Goal: Find contact information: Find contact information

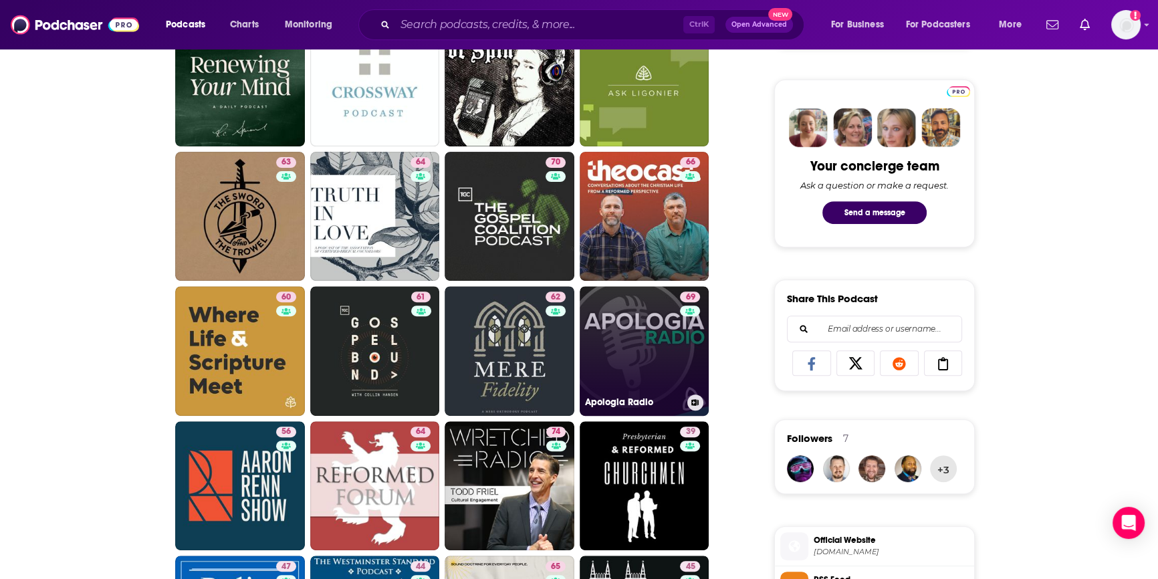
scroll to position [669, 0]
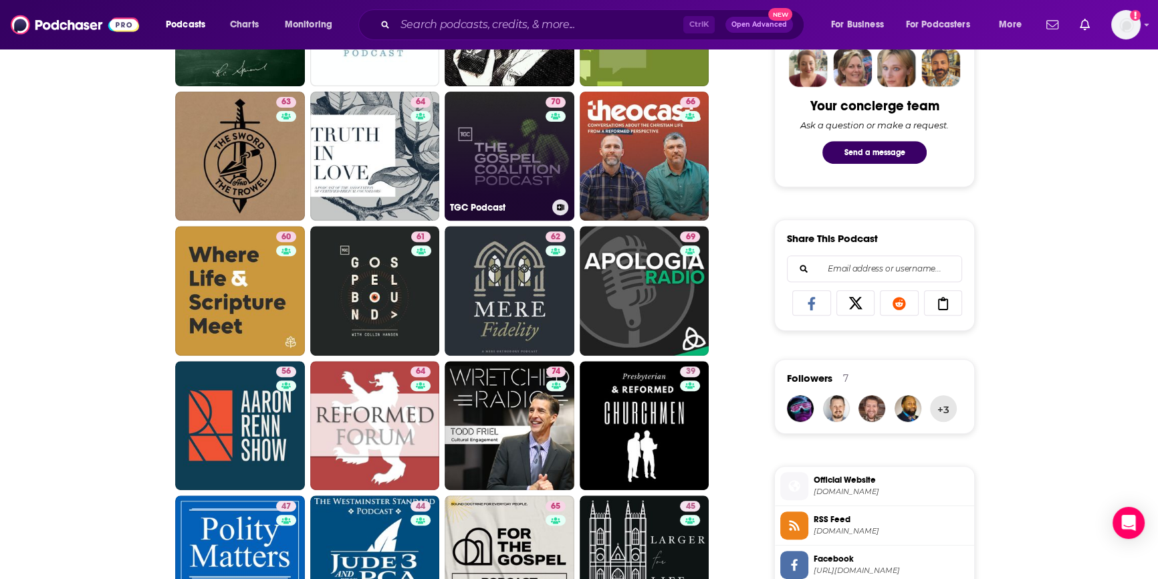
click at [506, 181] on link "70 TGC Podcast" at bounding box center [510, 157] width 130 height 130
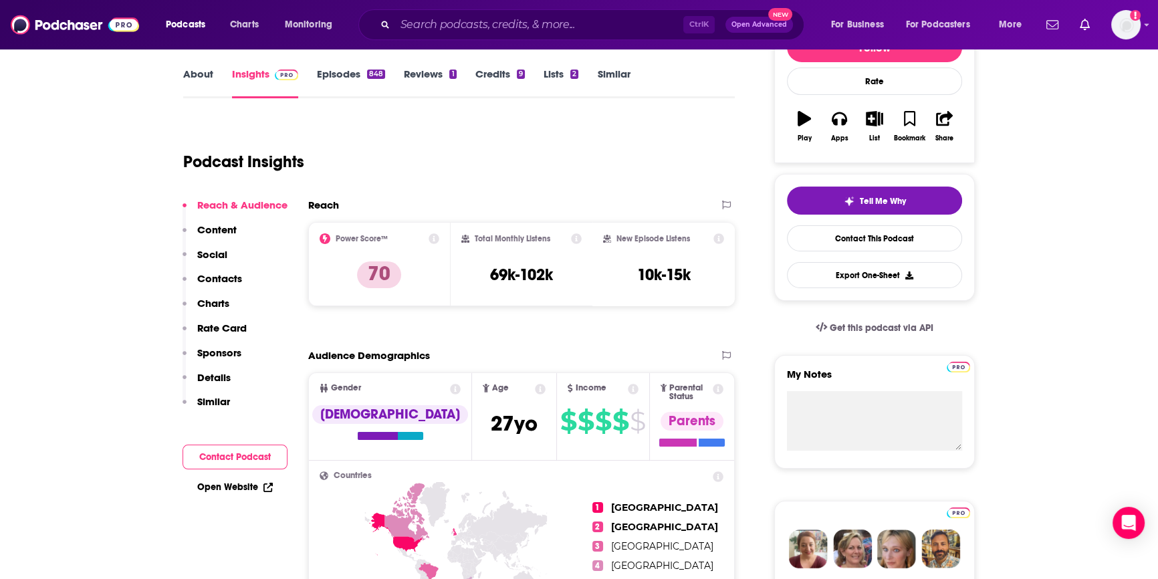
scroll to position [243, 0]
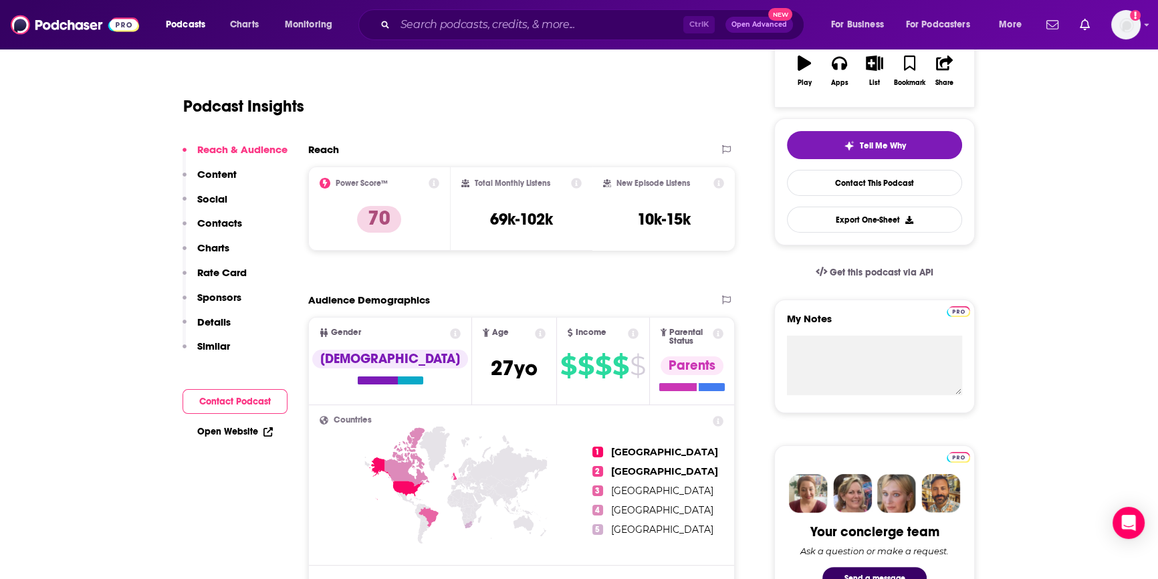
click at [213, 401] on button "Contact Podcast" at bounding box center [235, 401] width 105 height 25
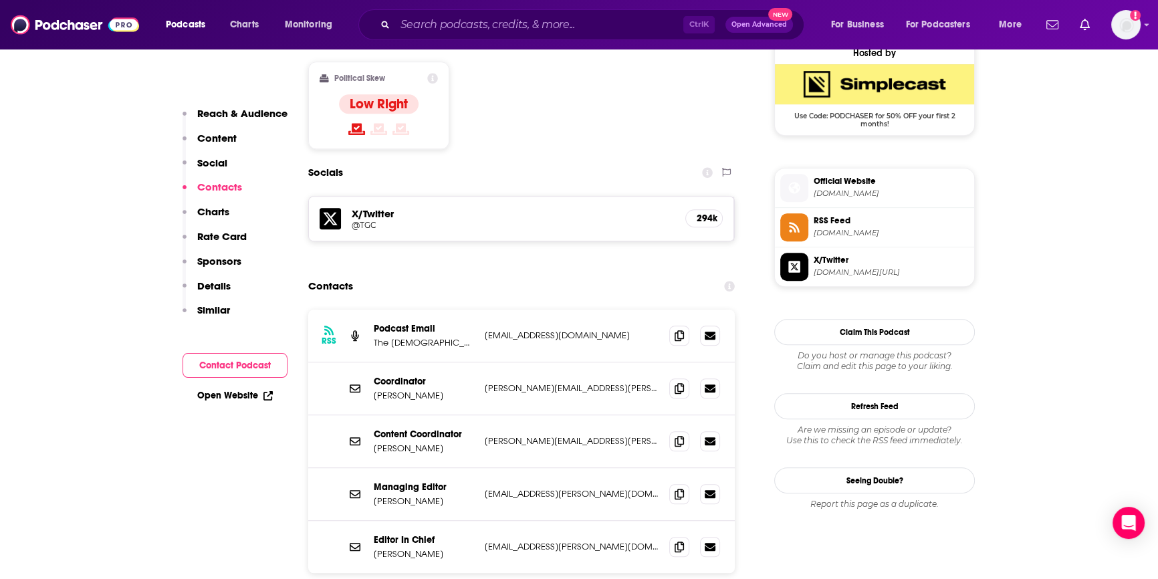
scroll to position [1103, 0]
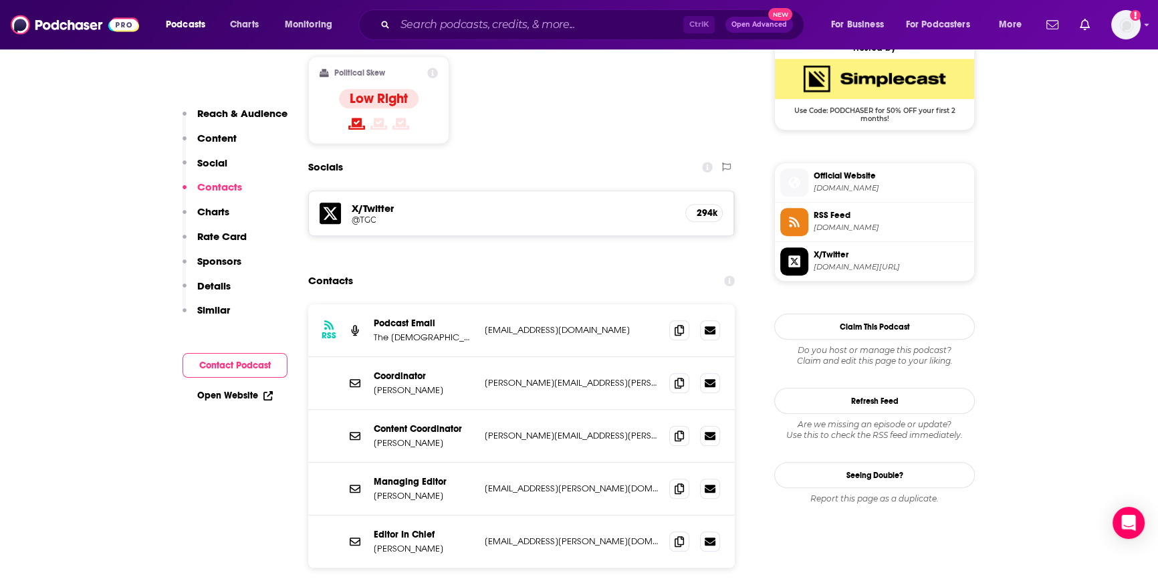
drag, startPoint x: 639, startPoint y: 250, endPoint x: 483, endPoint y: 253, distance: 155.8
click at [483, 304] on div "RSS Podcast Email The [DEMOGRAPHIC_DATA] [EMAIL_ADDRESS][DOMAIN_NAME] [EMAIL_AD…" at bounding box center [521, 330] width 427 height 53
copy p "[EMAIL_ADDRESS][DOMAIN_NAME]"
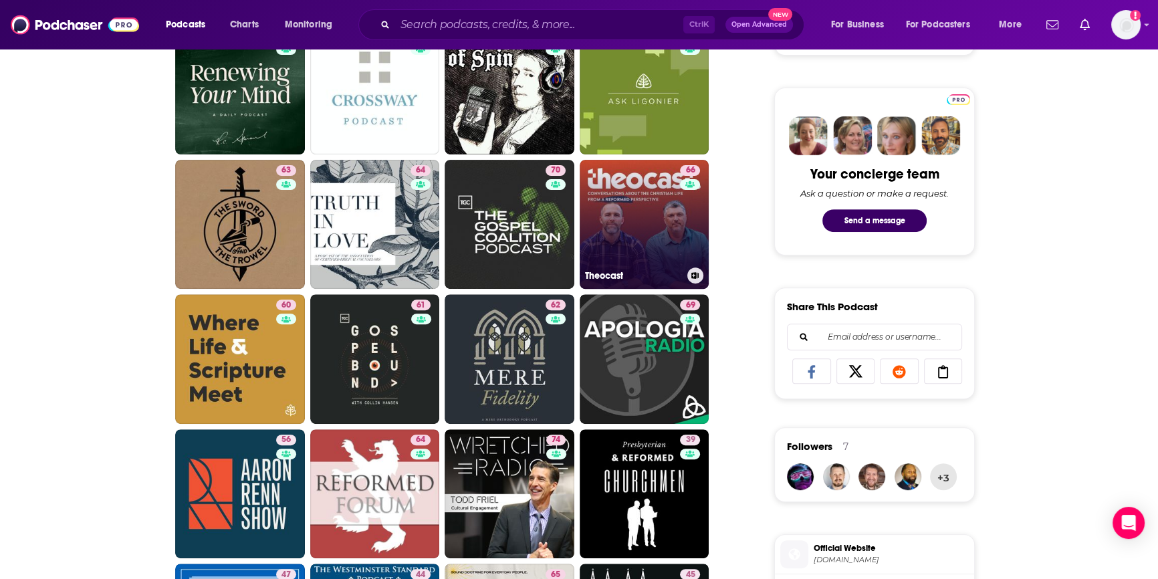
scroll to position [669, 0]
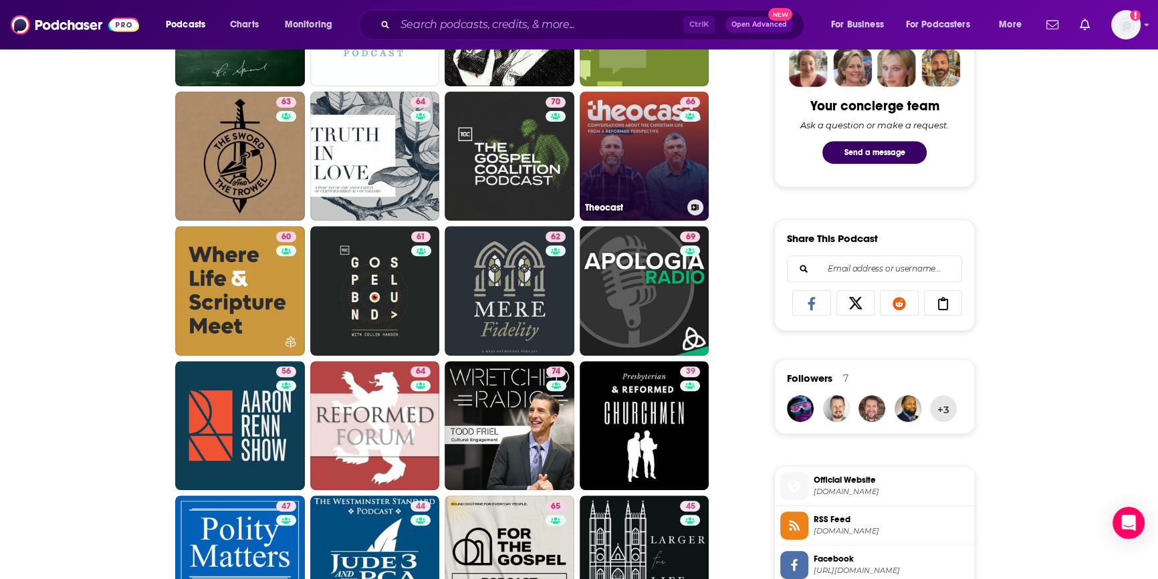
click at [629, 171] on link "66 Theocast" at bounding box center [645, 157] width 130 height 130
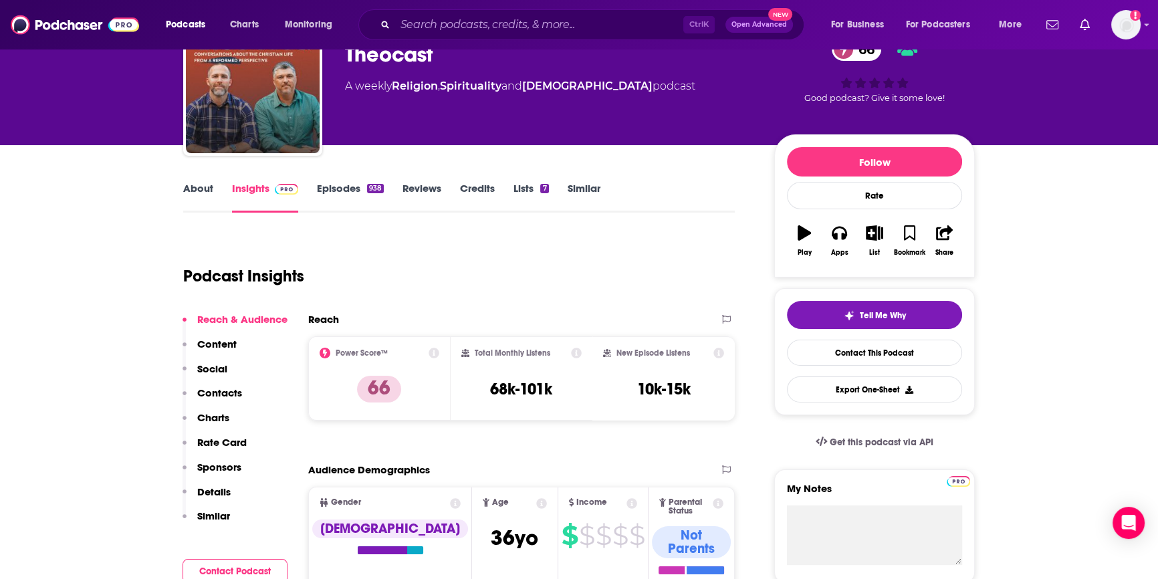
scroll to position [60, 0]
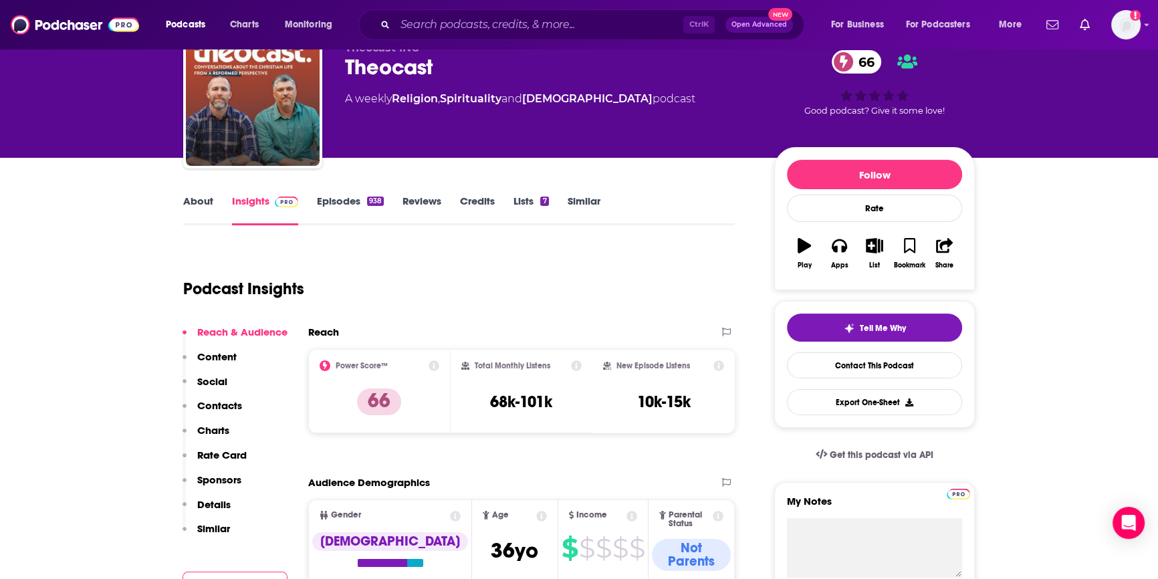
click at [326, 203] on link "Episodes 938" at bounding box center [350, 210] width 67 height 31
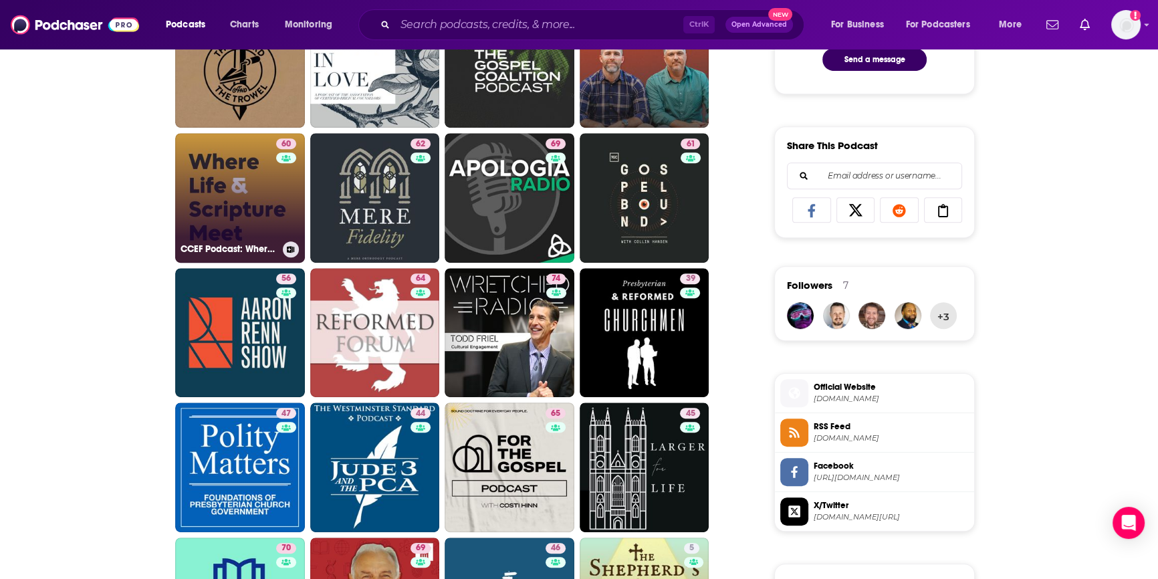
scroll to position [790, 0]
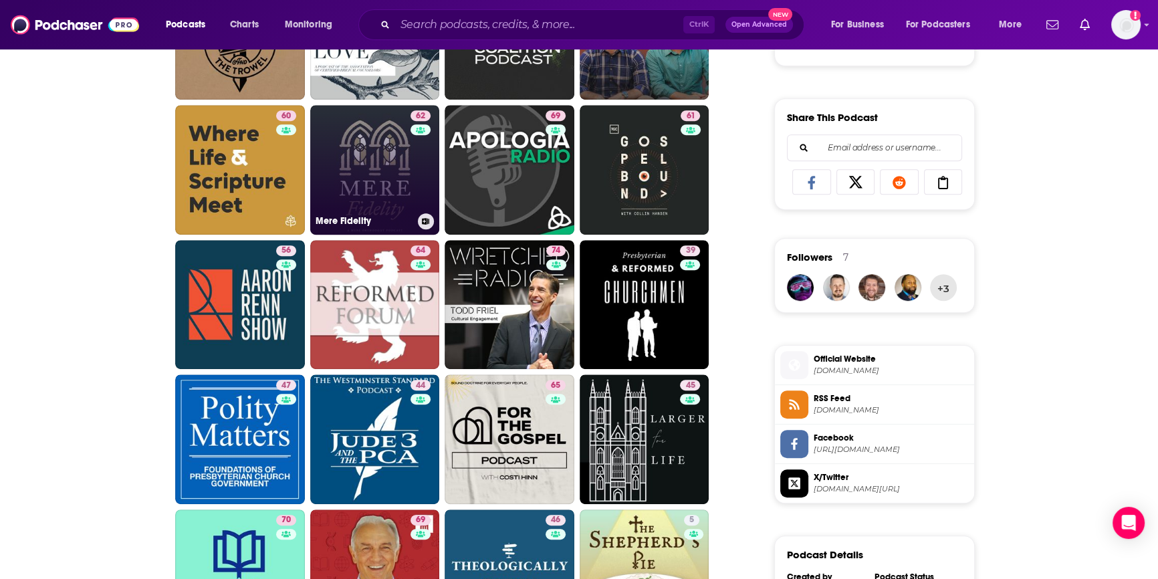
click at [372, 193] on link "62 Mere Fidelity" at bounding box center [375, 170] width 130 height 130
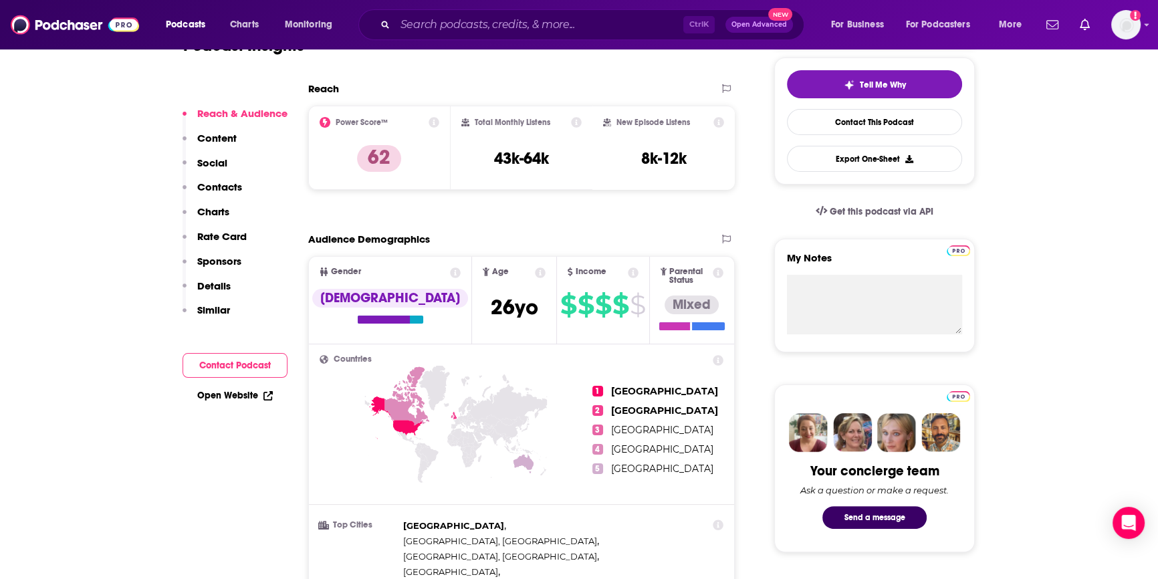
scroll to position [60, 0]
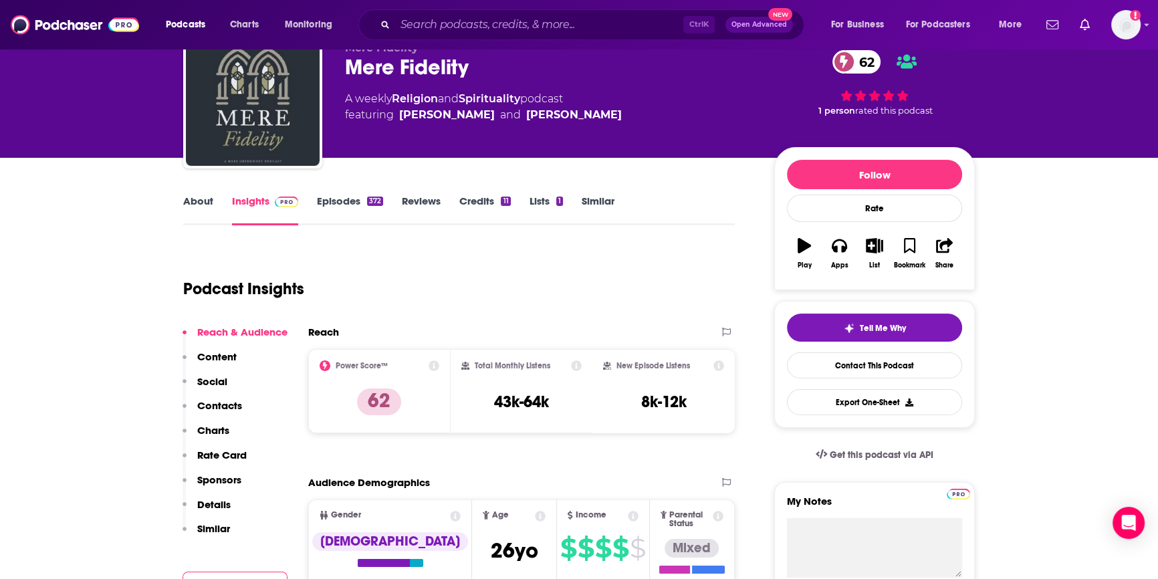
click at [331, 201] on link "Episodes 372" at bounding box center [350, 210] width 66 height 31
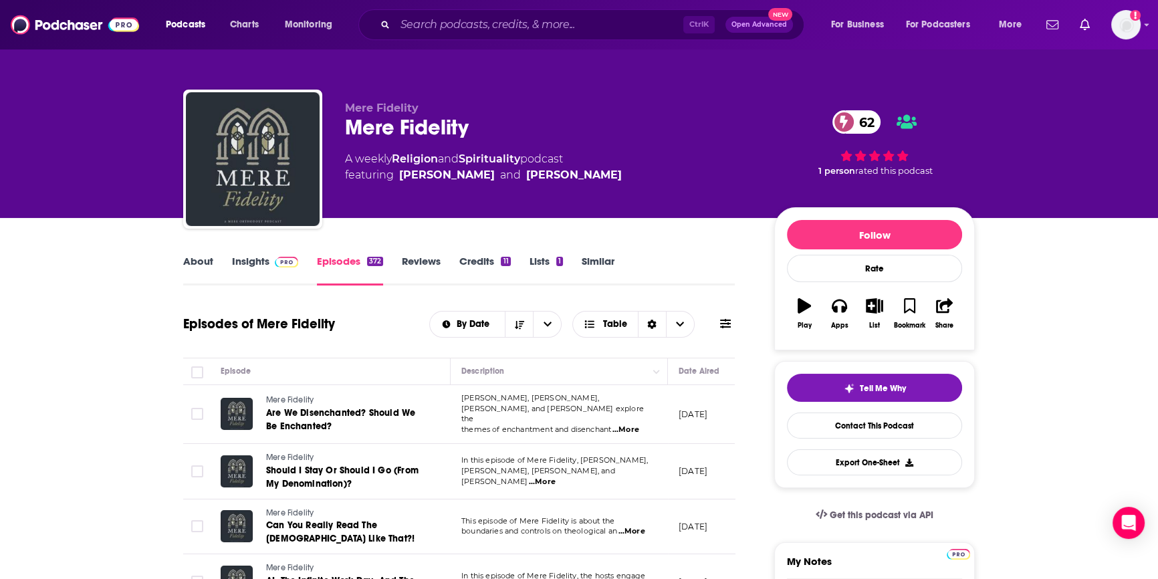
click at [254, 262] on link "Insights" at bounding box center [265, 270] width 66 height 31
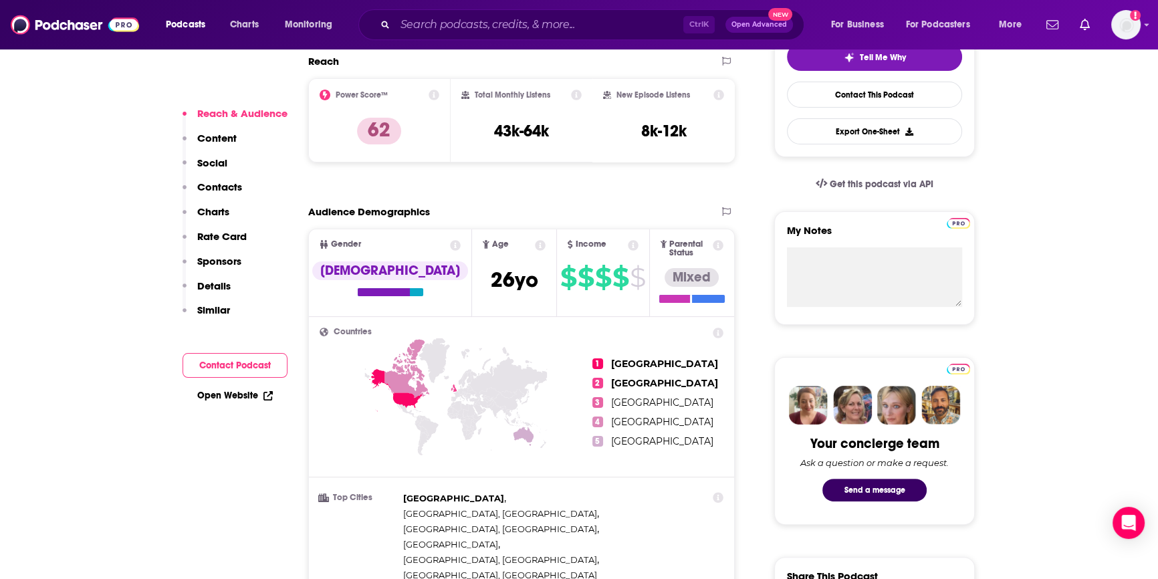
scroll to position [364, 0]
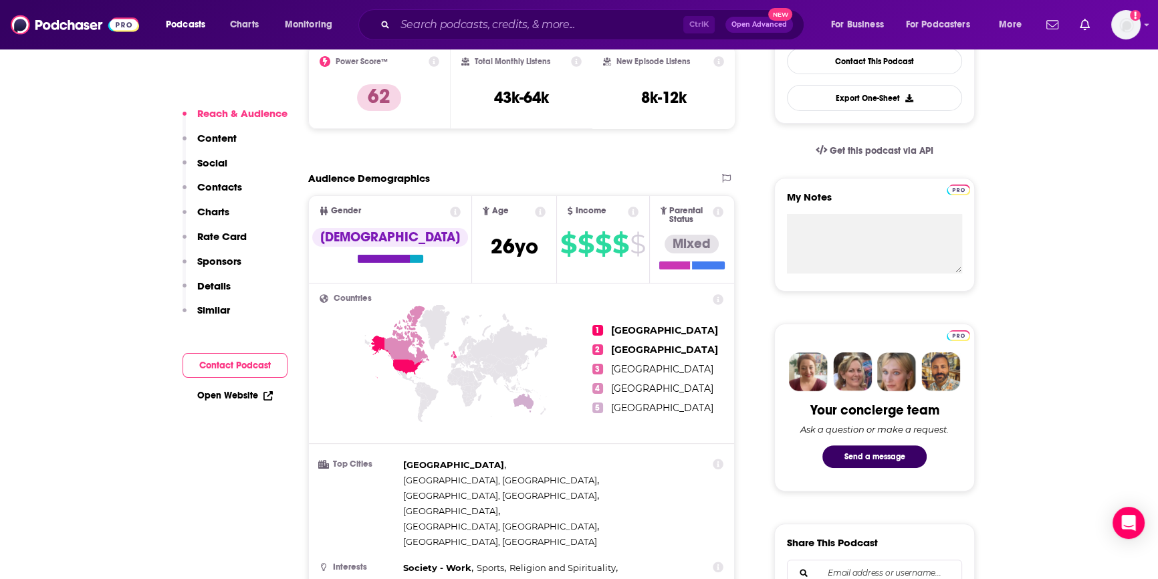
click at [227, 361] on button "Contact Podcast" at bounding box center [235, 365] width 105 height 25
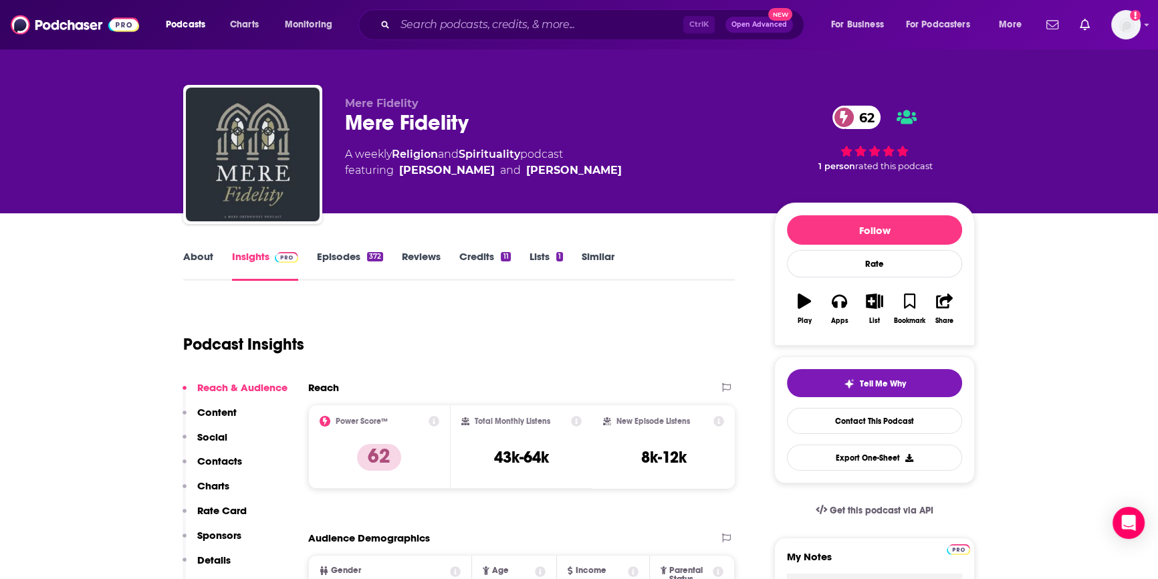
scroll to position [0, 0]
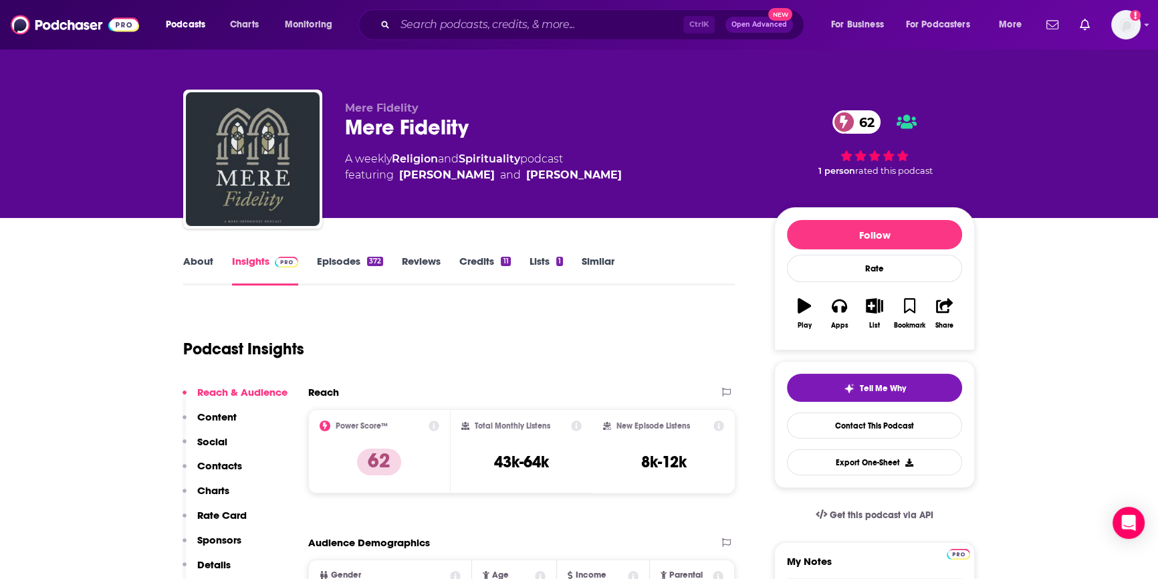
scroll to position [182, 0]
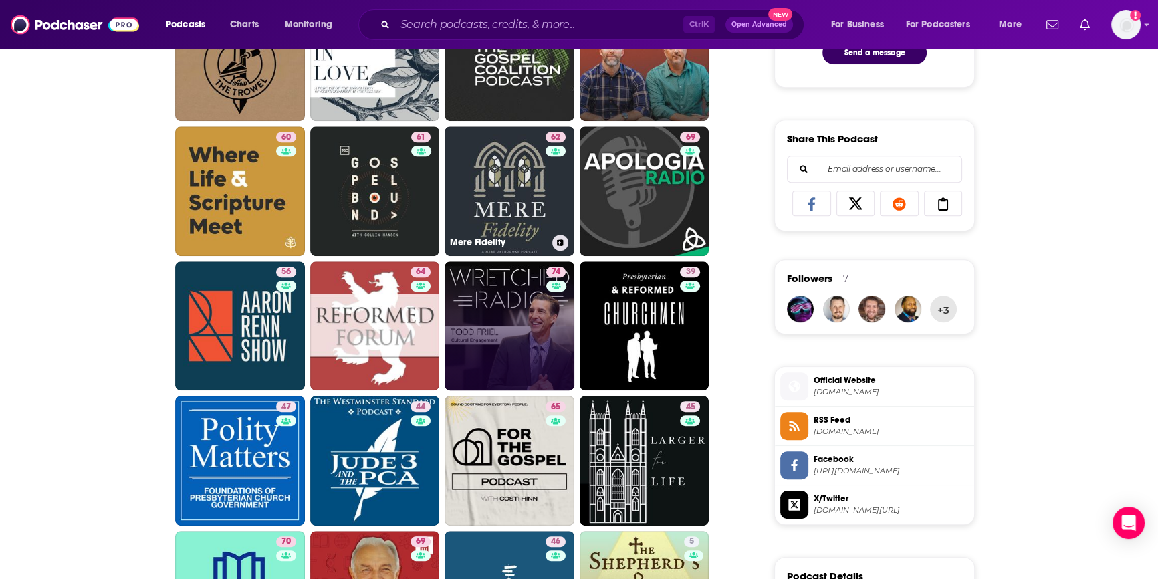
scroll to position [790, 0]
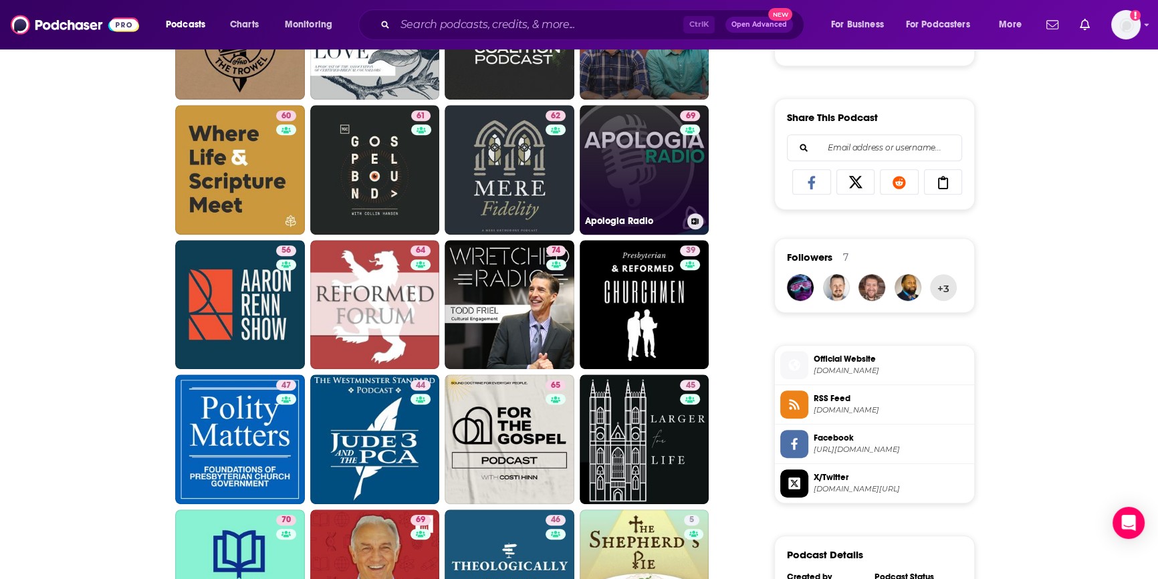
click at [608, 196] on link "69 Apologia Radio" at bounding box center [645, 170] width 130 height 130
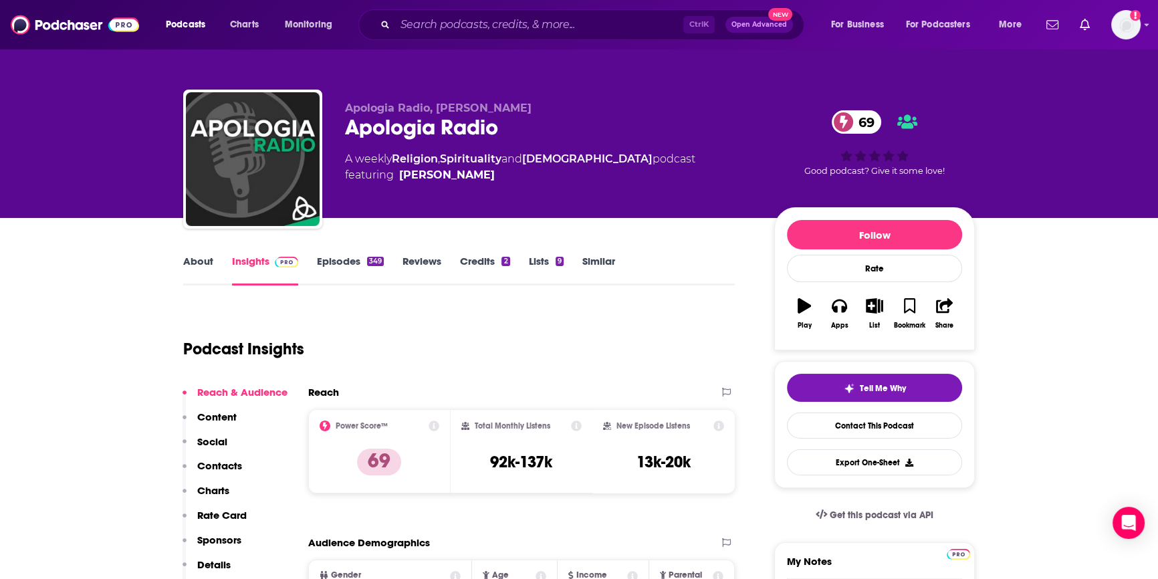
click at [328, 259] on link "Episodes 349" at bounding box center [350, 270] width 67 height 31
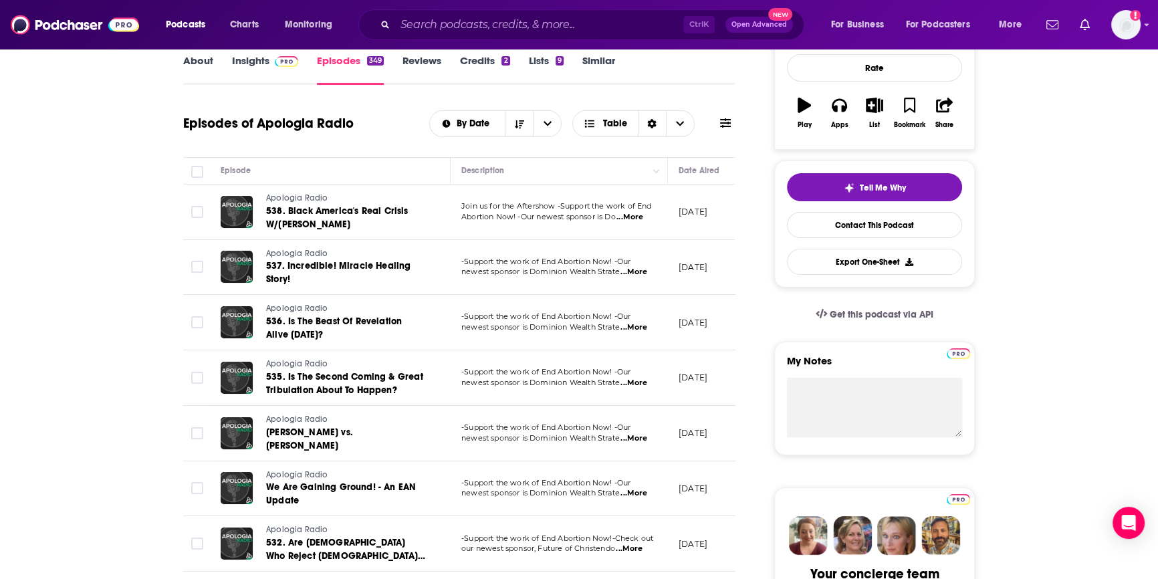
scroll to position [425, 0]
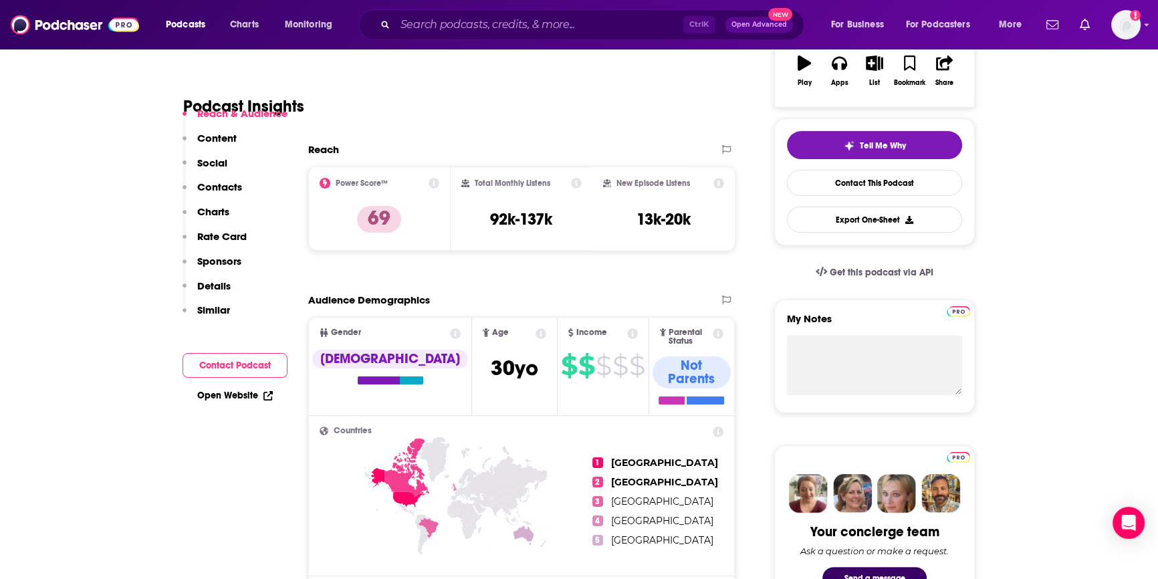
scroll to position [486, 0]
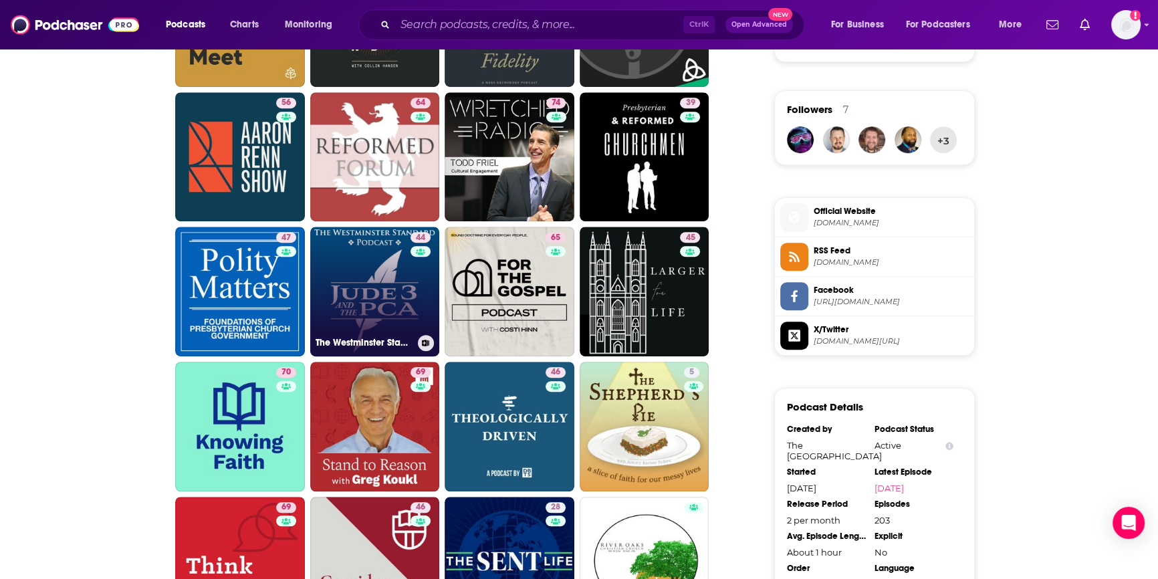
scroll to position [972, 0]
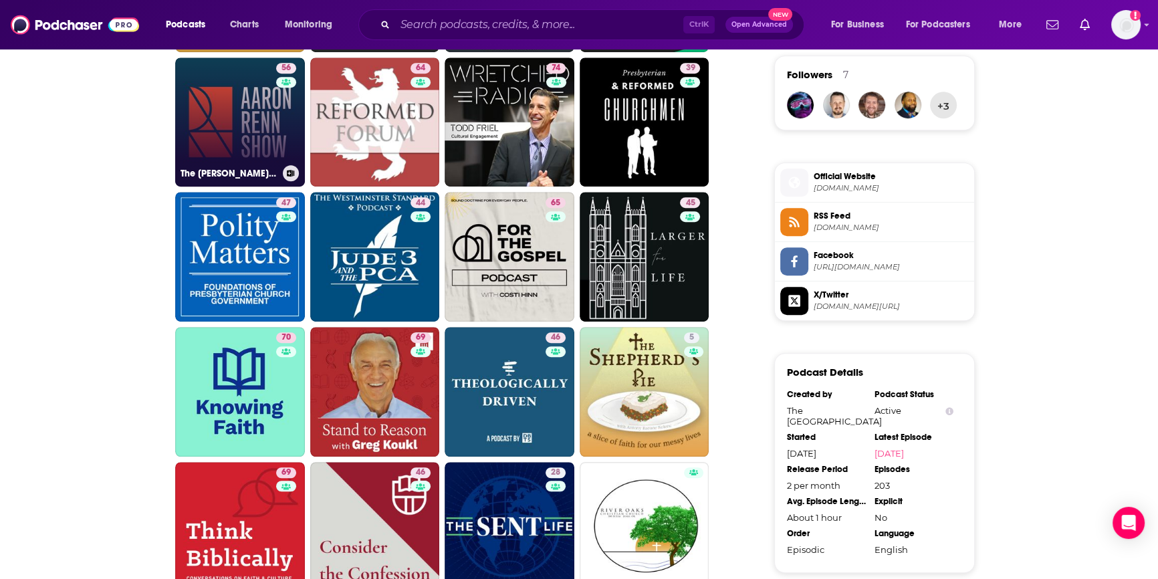
click at [257, 90] on link "56 The [PERSON_NAME] Show" at bounding box center [240, 123] width 130 height 130
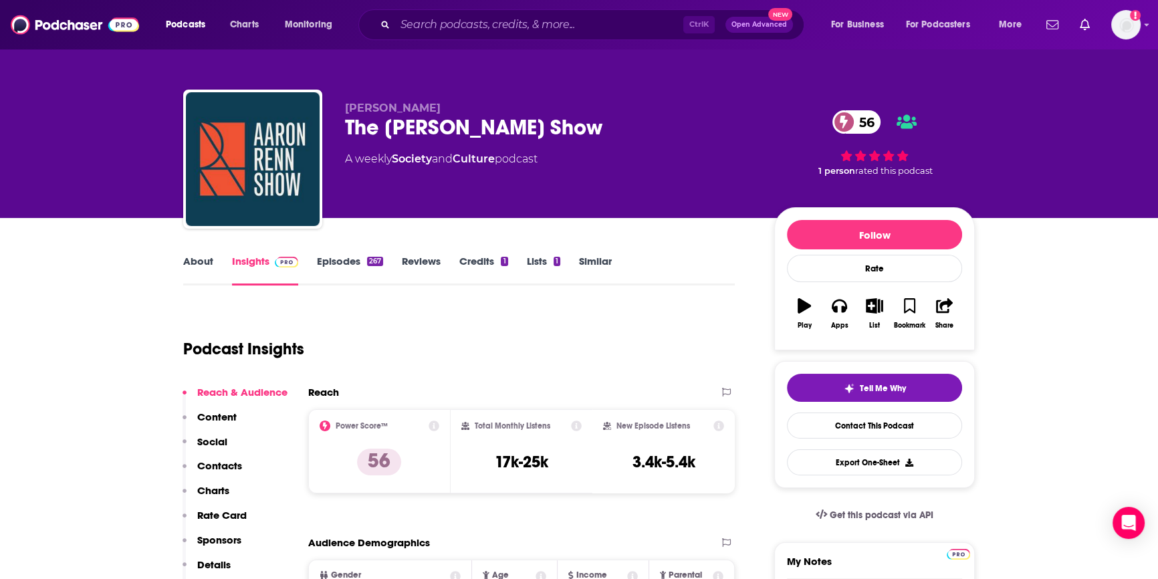
click at [337, 259] on link "Episodes 267" at bounding box center [350, 270] width 66 height 31
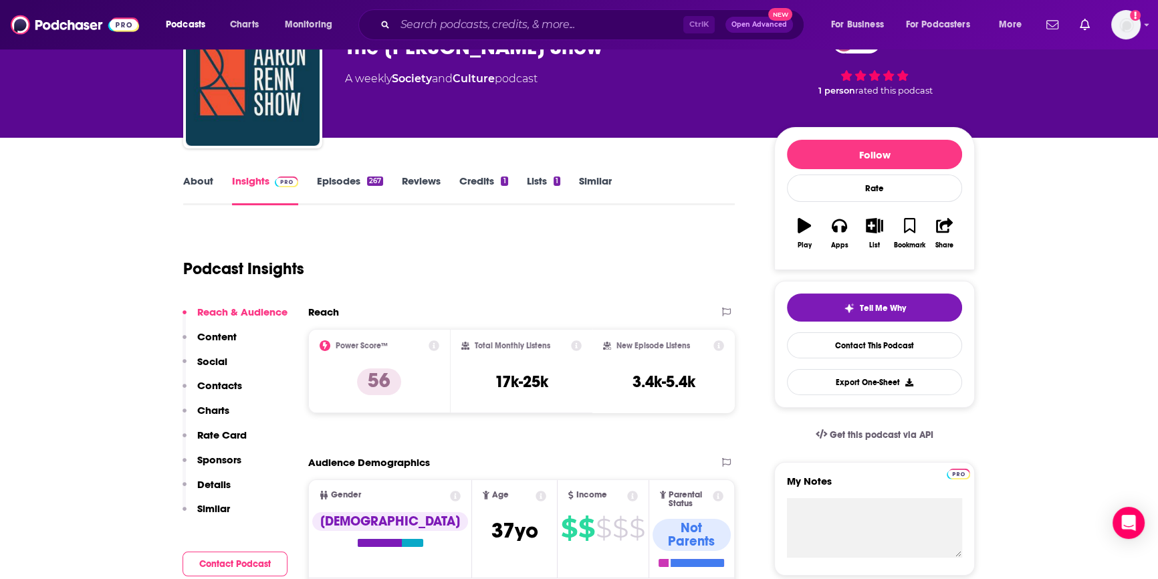
scroll to position [243, 0]
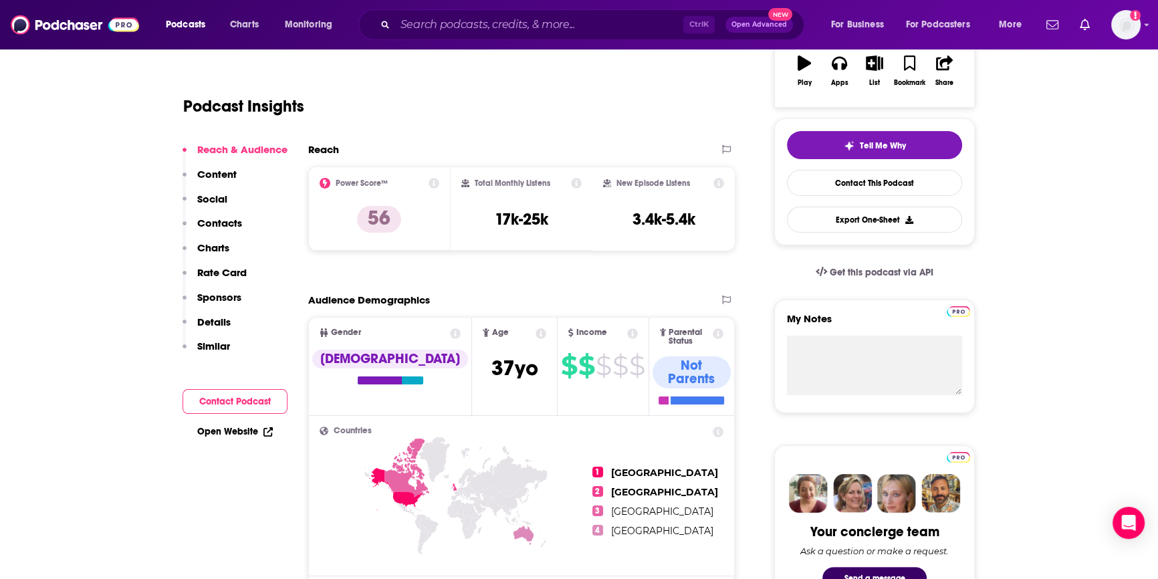
click at [225, 399] on button "Contact Podcast" at bounding box center [235, 401] width 105 height 25
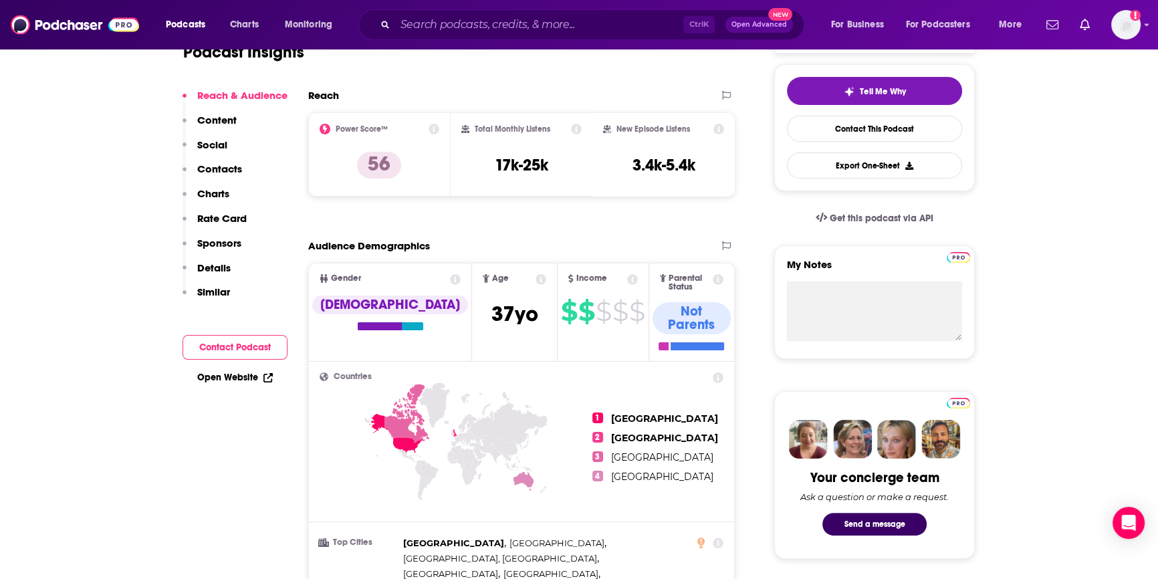
scroll to position [0, 0]
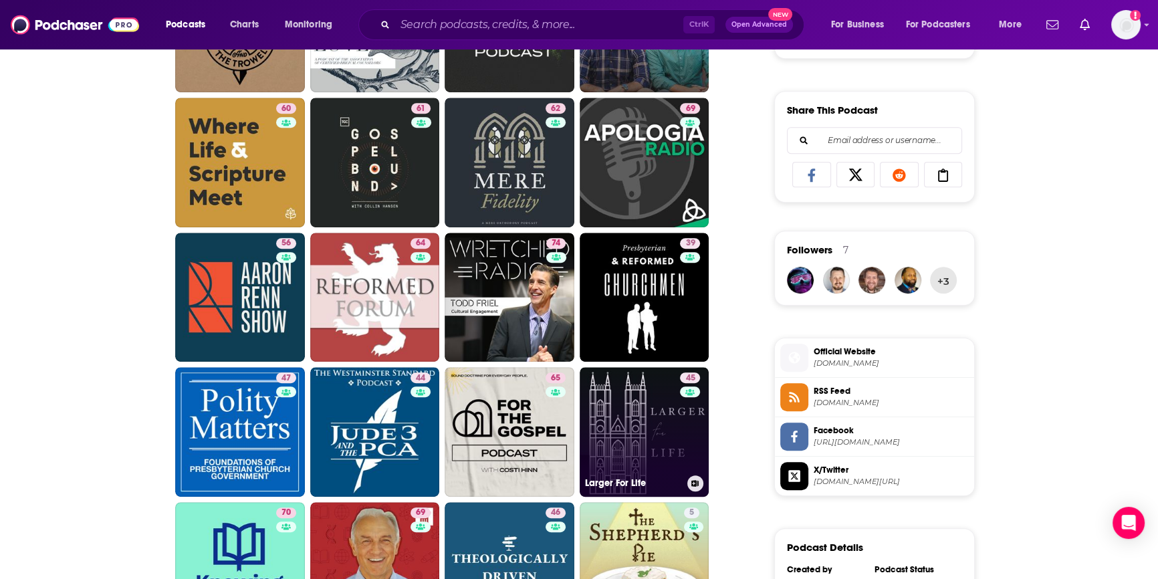
scroll to position [919, 0]
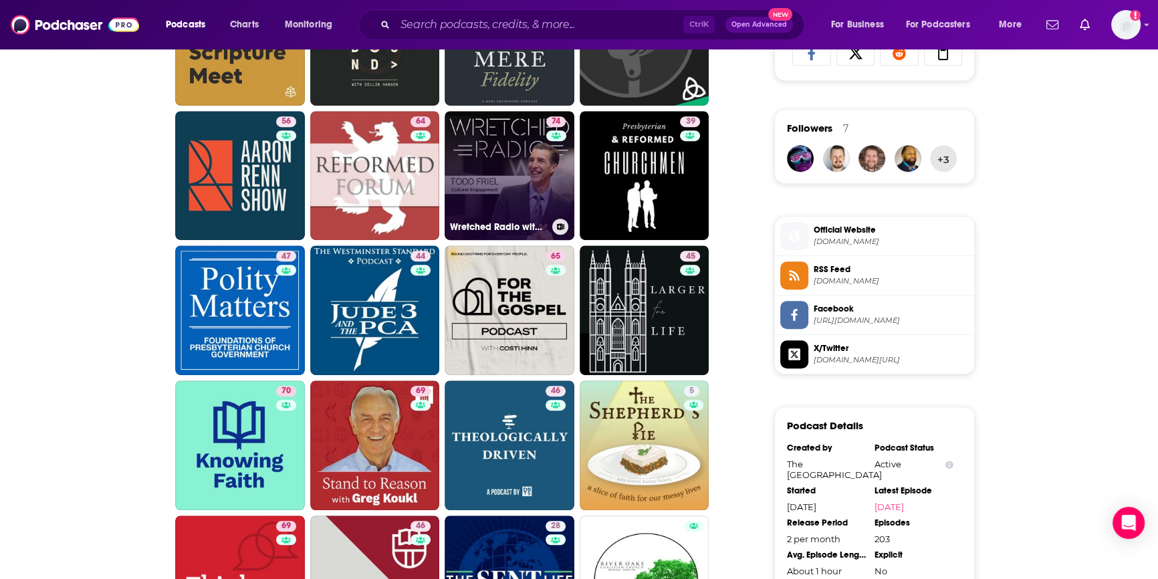
click at [475, 195] on link "74 Wretched Radio with [PERSON_NAME]" at bounding box center [510, 176] width 130 height 130
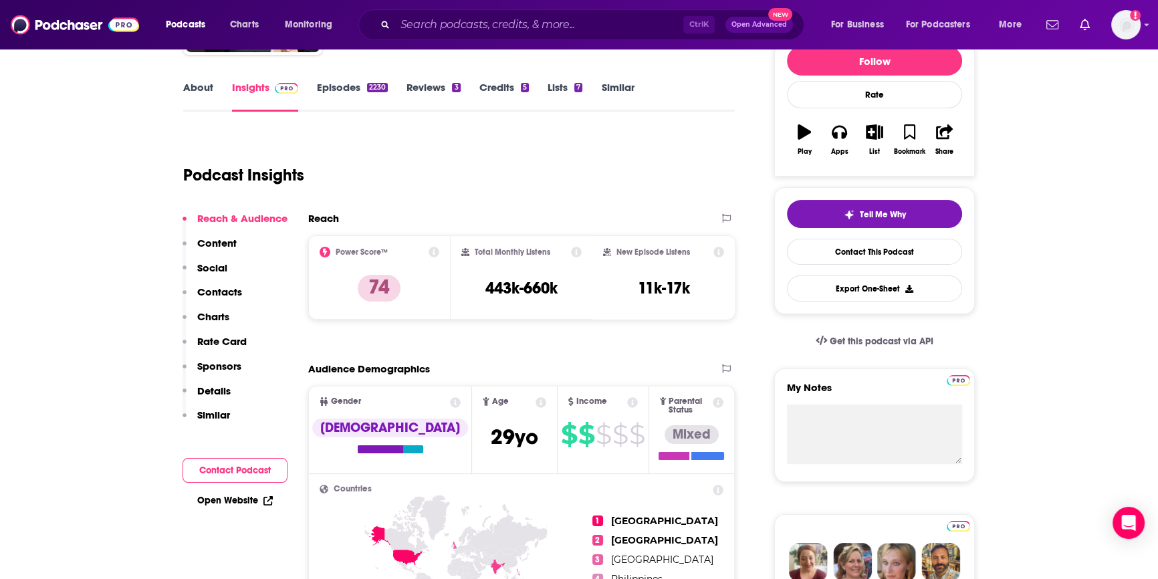
scroll to position [182, 0]
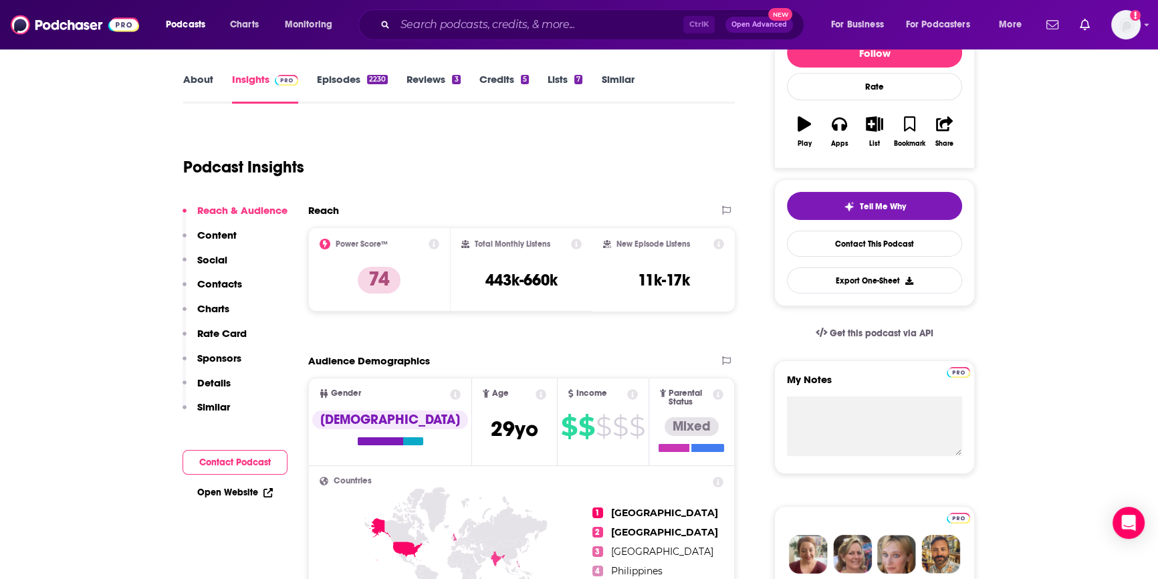
click at [234, 455] on button "Contact Podcast" at bounding box center [235, 462] width 105 height 25
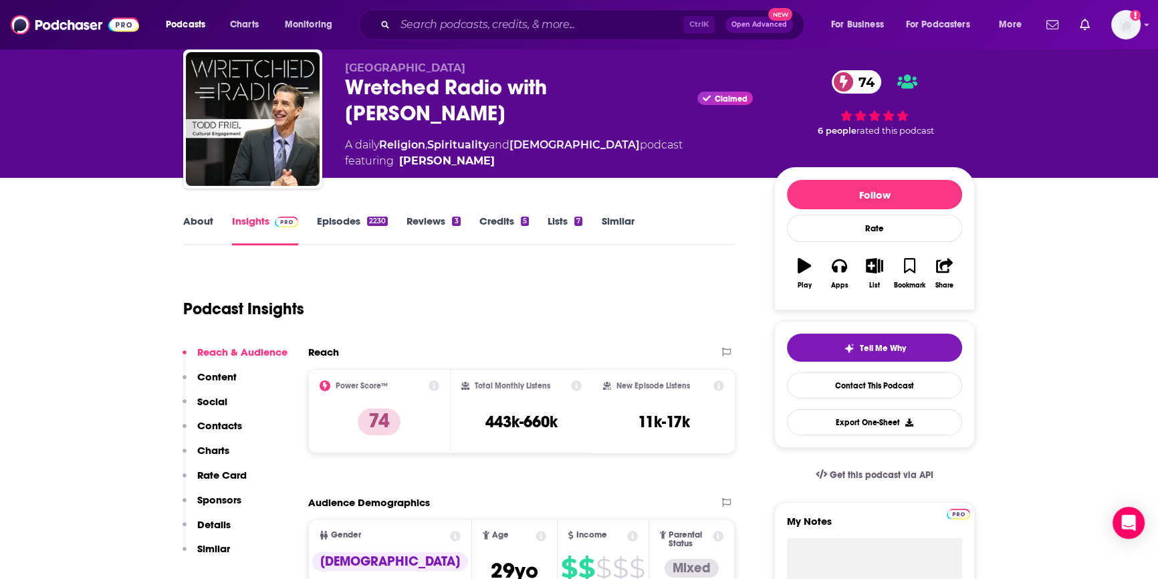
scroll to position [0, 0]
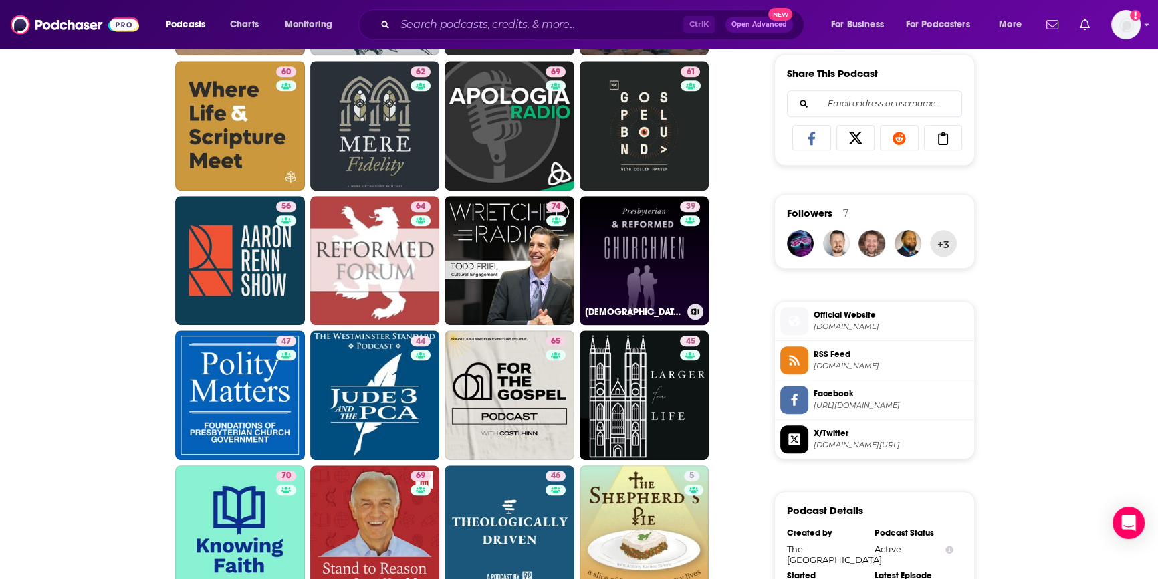
scroll to position [851, 0]
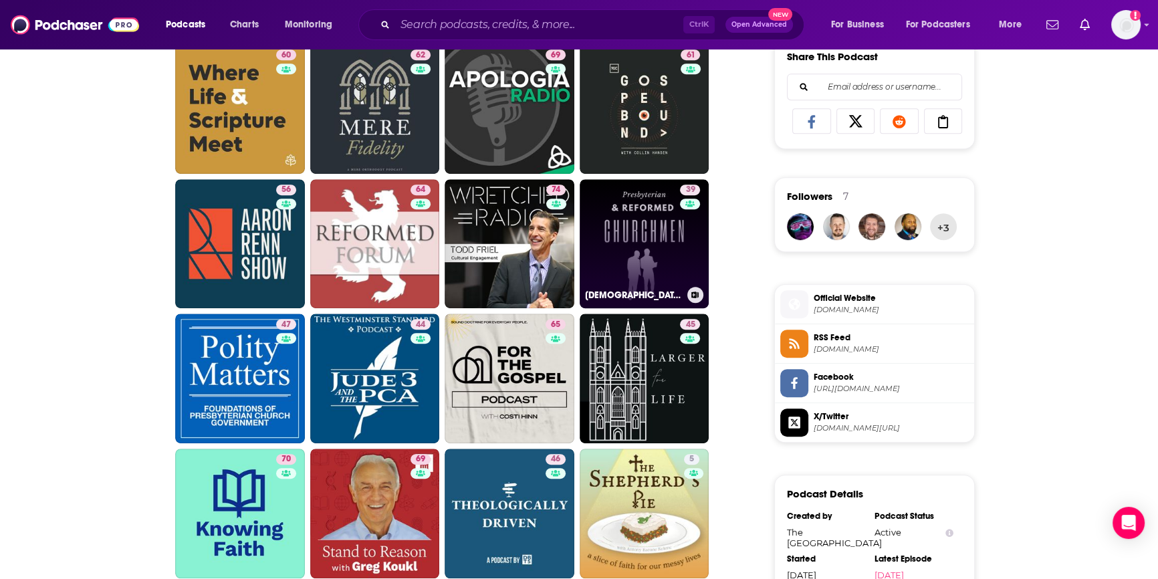
click at [628, 274] on link "39 [DEMOGRAPHIC_DATA]" at bounding box center [645, 244] width 130 height 130
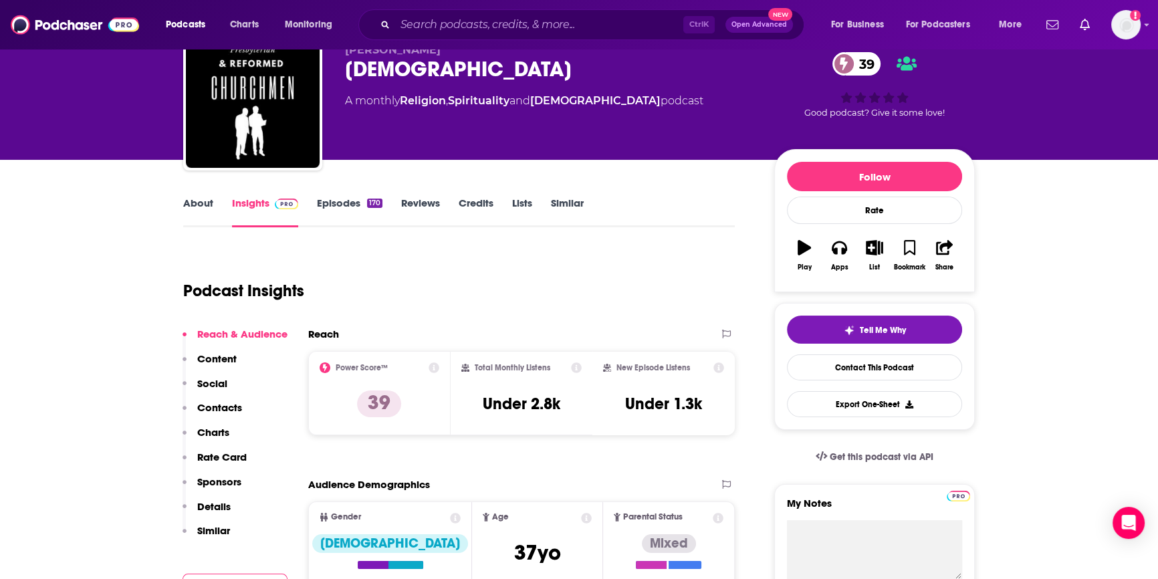
scroll to position [121, 0]
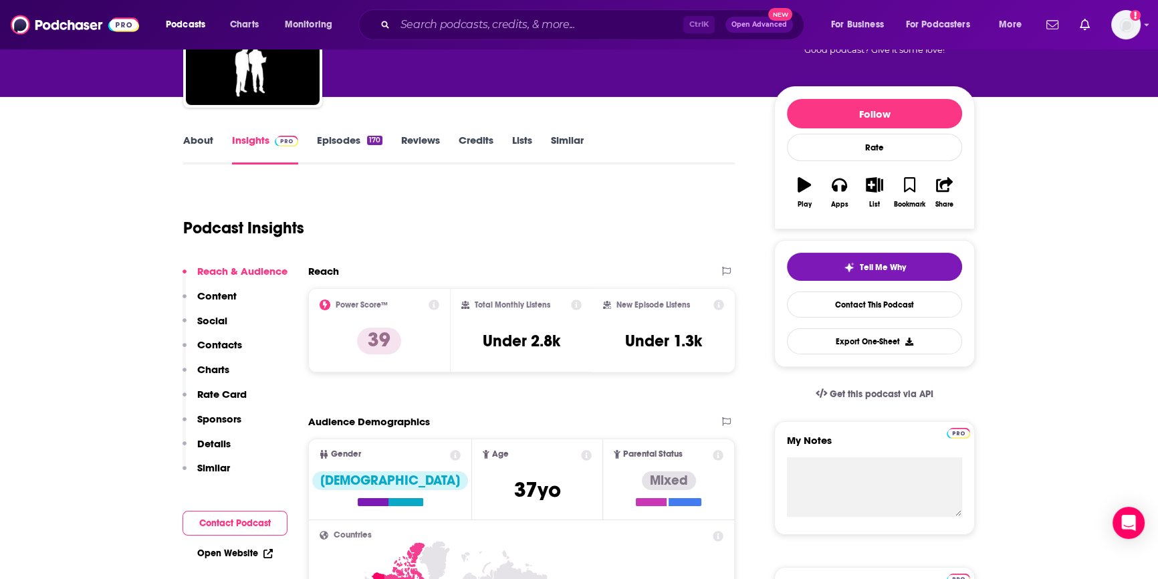
click at [243, 522] on button "Contact Podcast" at bounding box center [235, 523] width 105 height 25
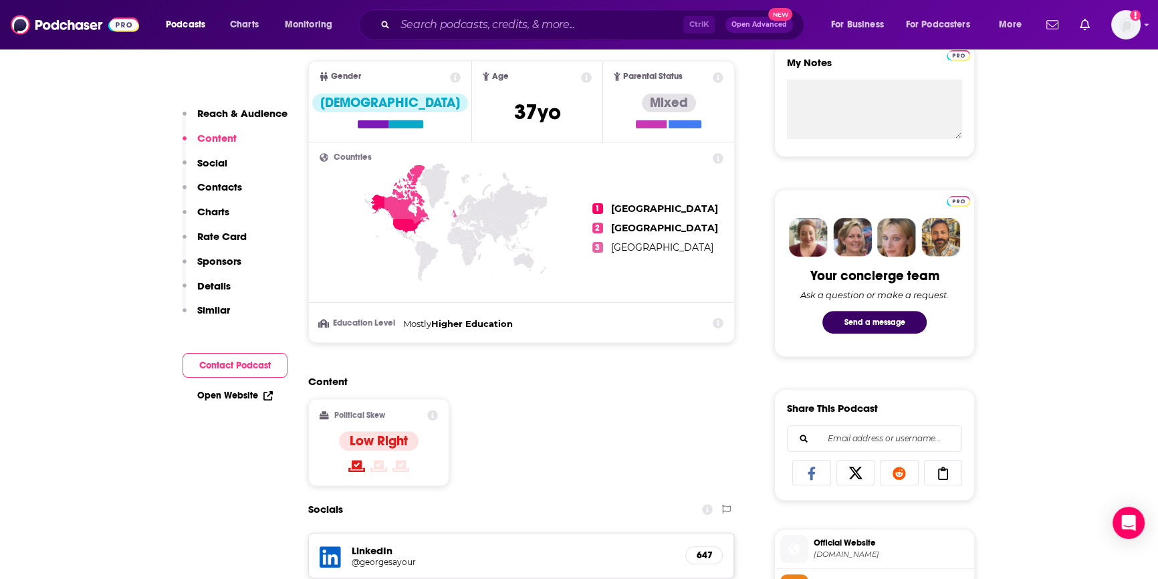
scroll to position [195, 0]
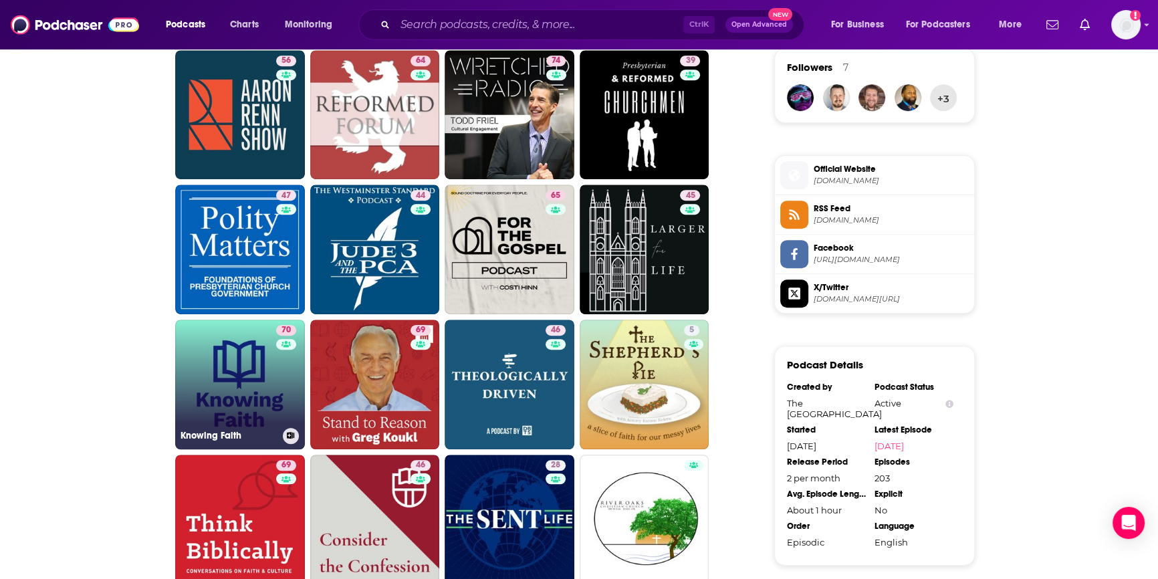
scroll to position [1101, 0]
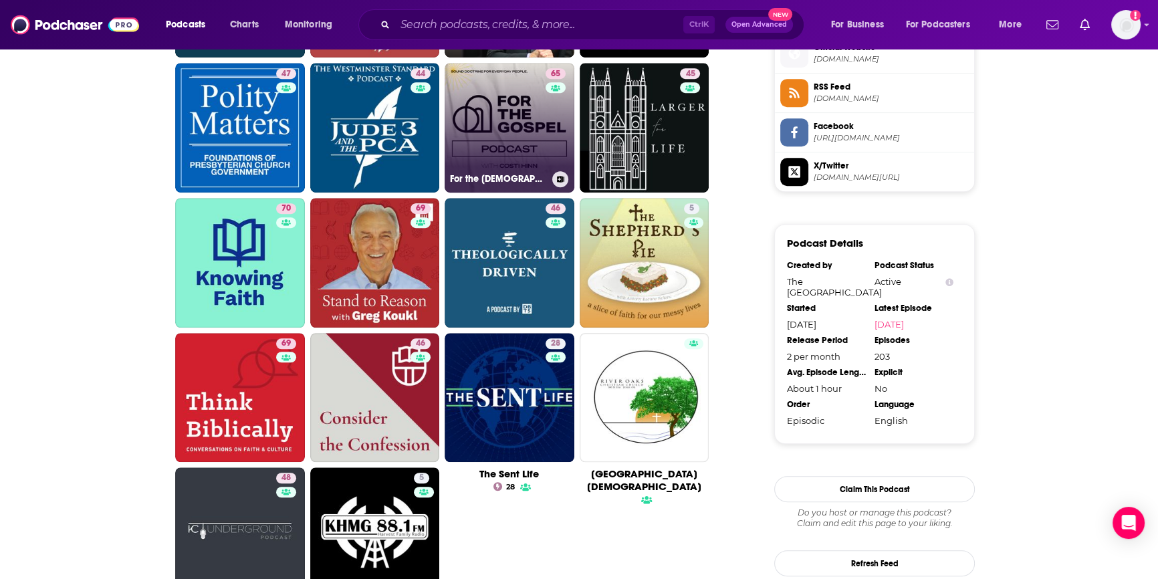
click at [482, 116] on link "65 For the [DEMOGRAPHIC_DATA] Podcast" at bounding box center [510, 128] width 130 height 130
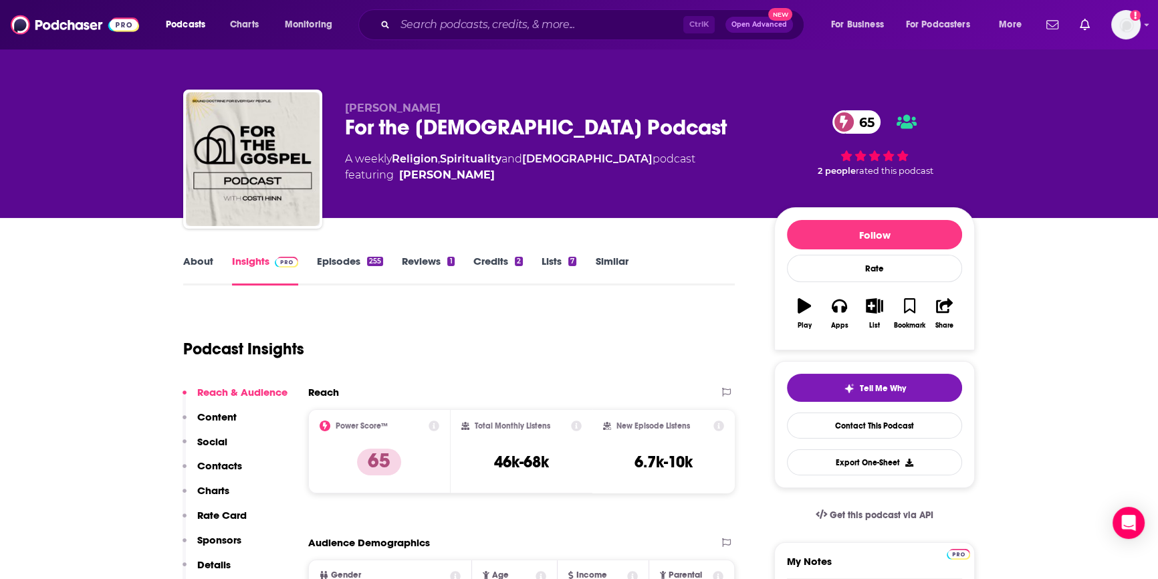
scroll to position [182, 0]
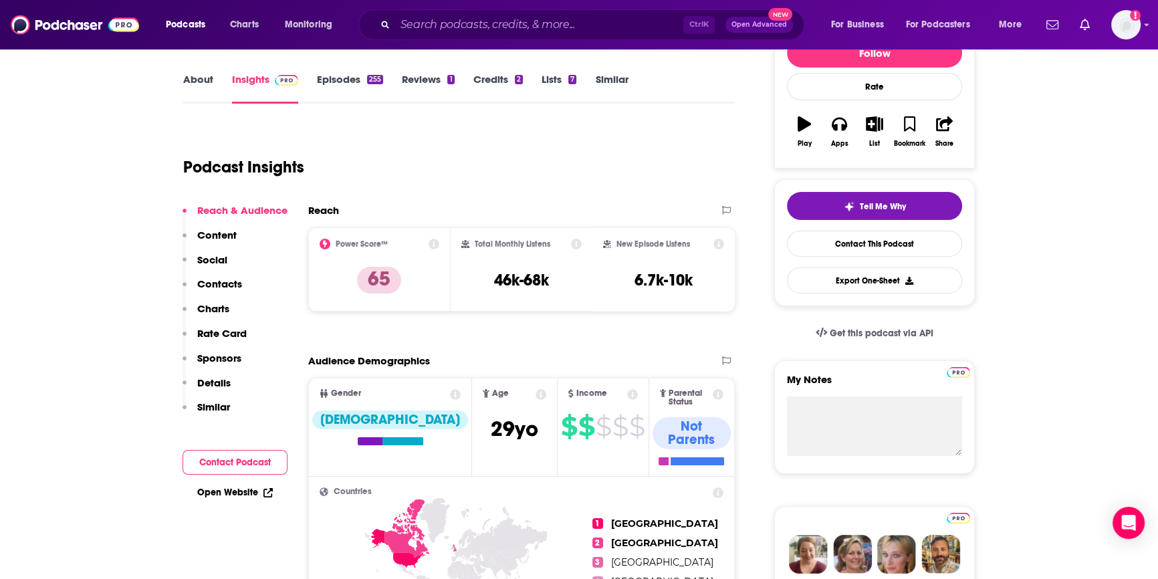
click at [231, 461] on button "Contact Podcast" at bounding box center [235, 462] width 105 height 25
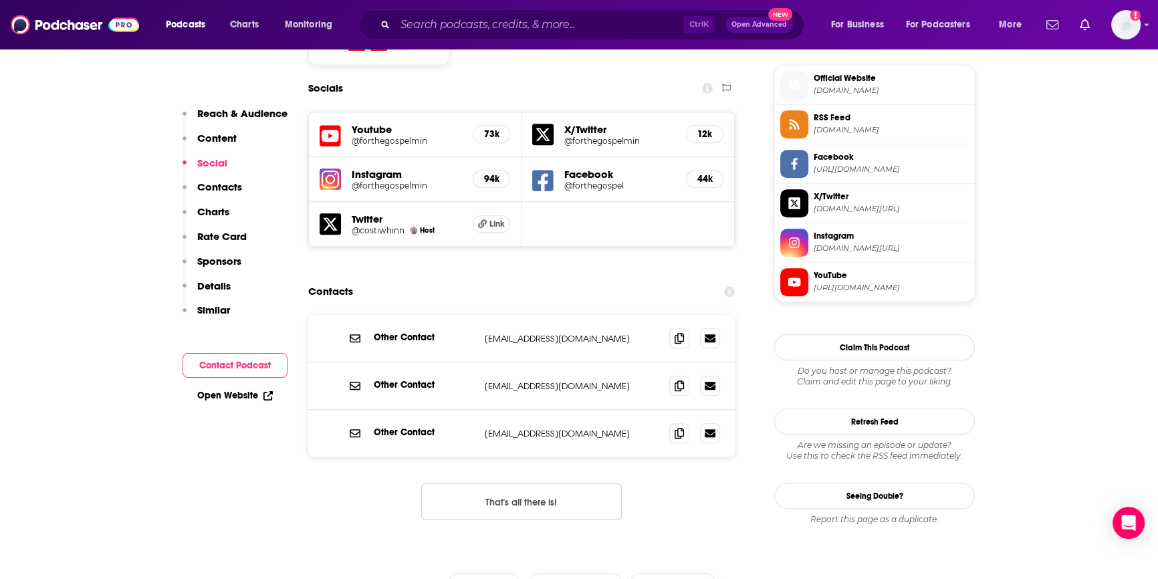
scroll to position [950, 0]
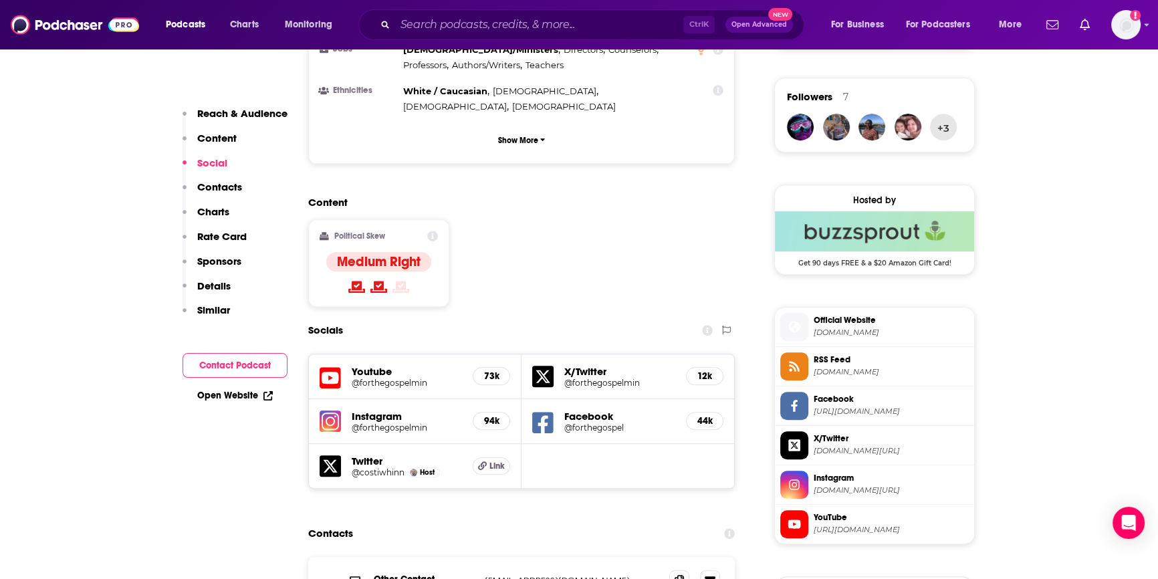
click at [220, 397] on link "Open Website" at bounding box center [235, 395] width 76 height 11
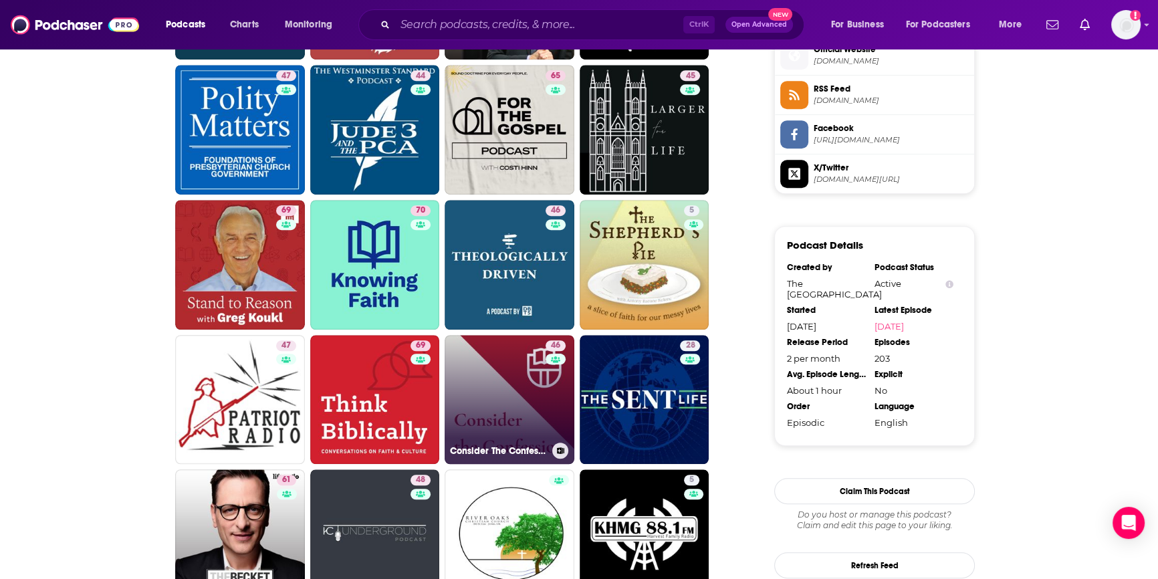
scroll to position [1094, 0]
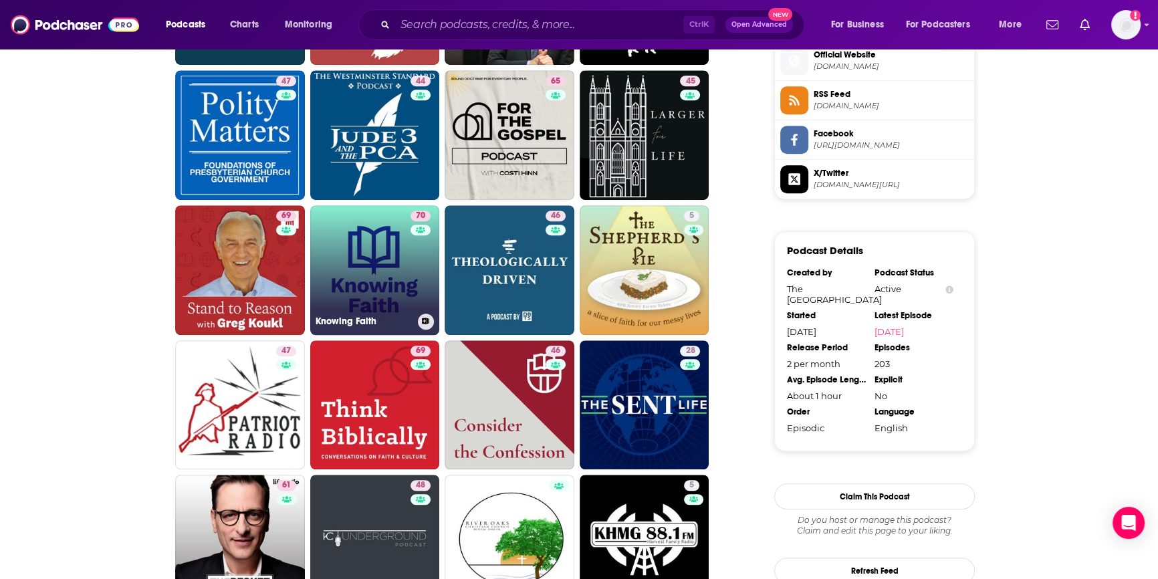
click at [395, 292] on link "70 Knowing Faith" at bounding box center [375, 270] width 130 height 130
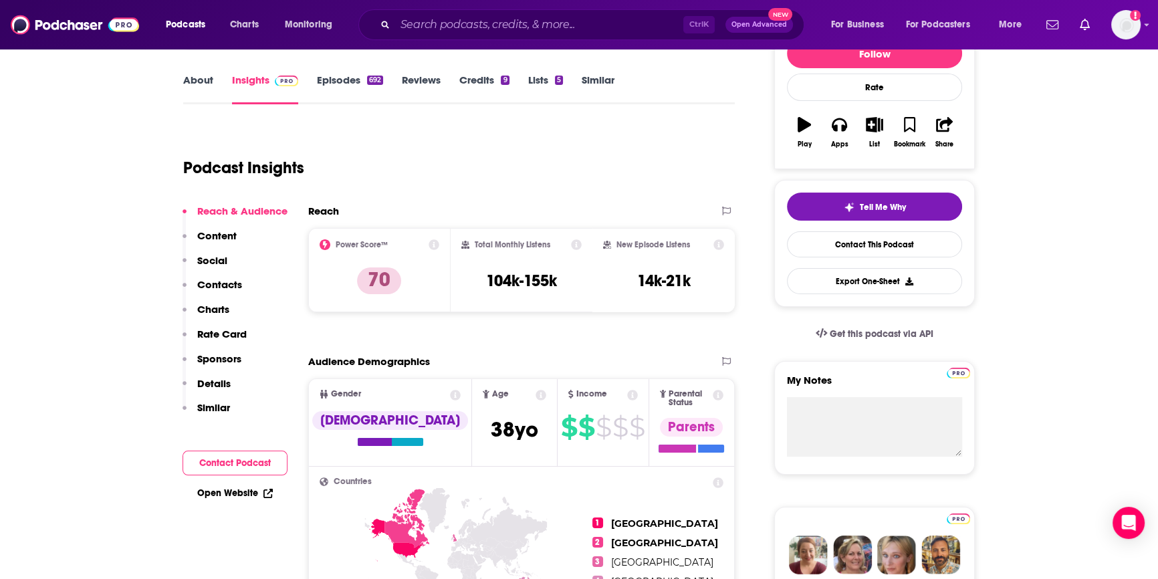
scroll to position [182, 0]
click at [334, 76] on link "Episodes 692" at bounding box center [350, 88] width 66 height 31
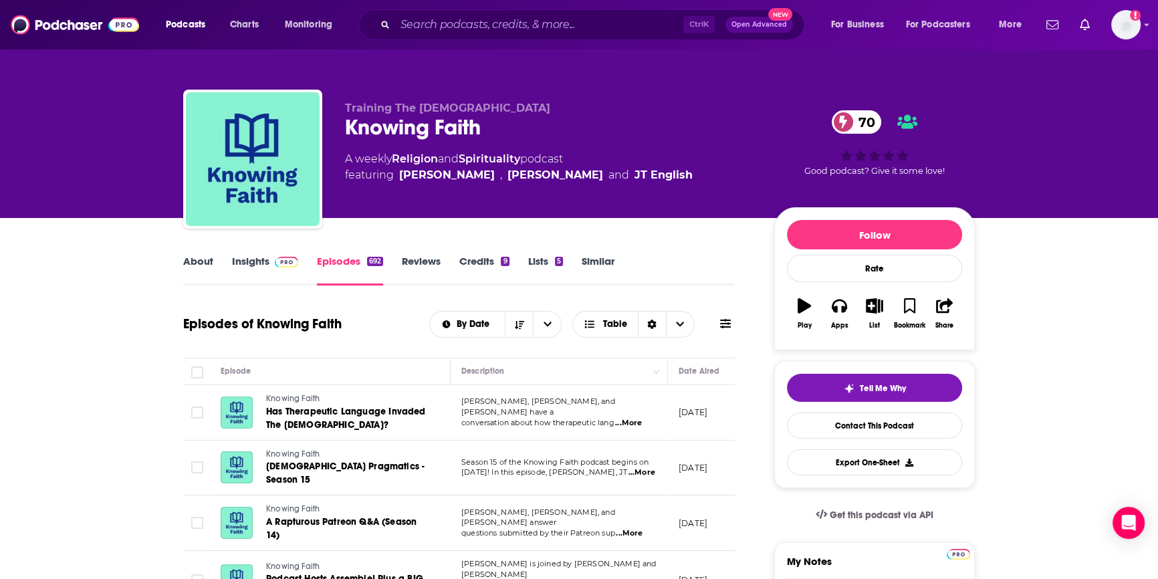
scroll to position [121, 0]
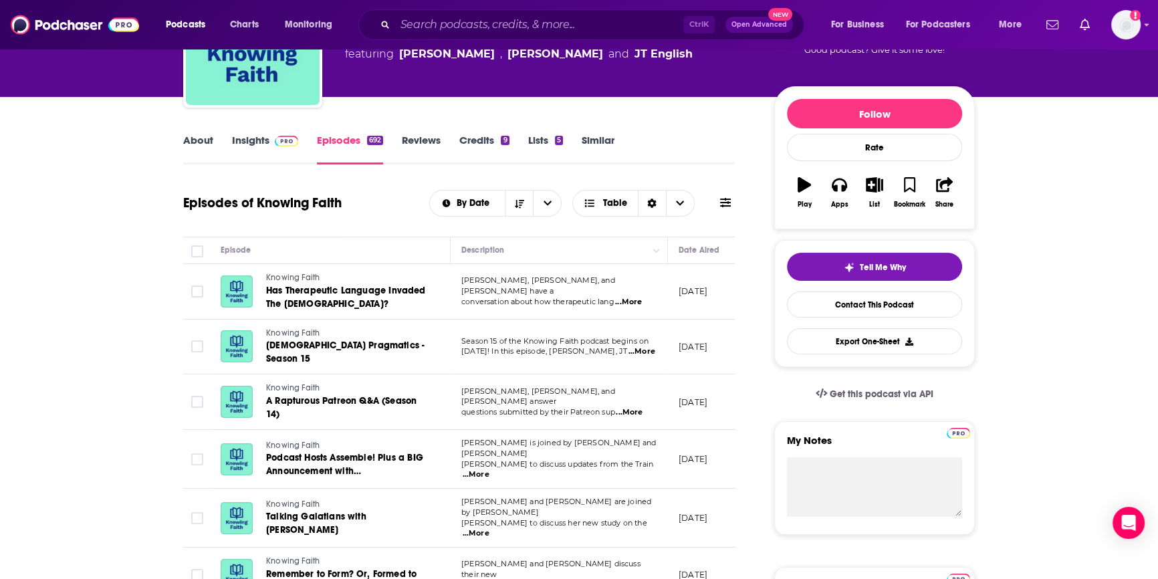
click at [248, 138] on link "Insights" at bounding box center [265, 149] width 66 height 31
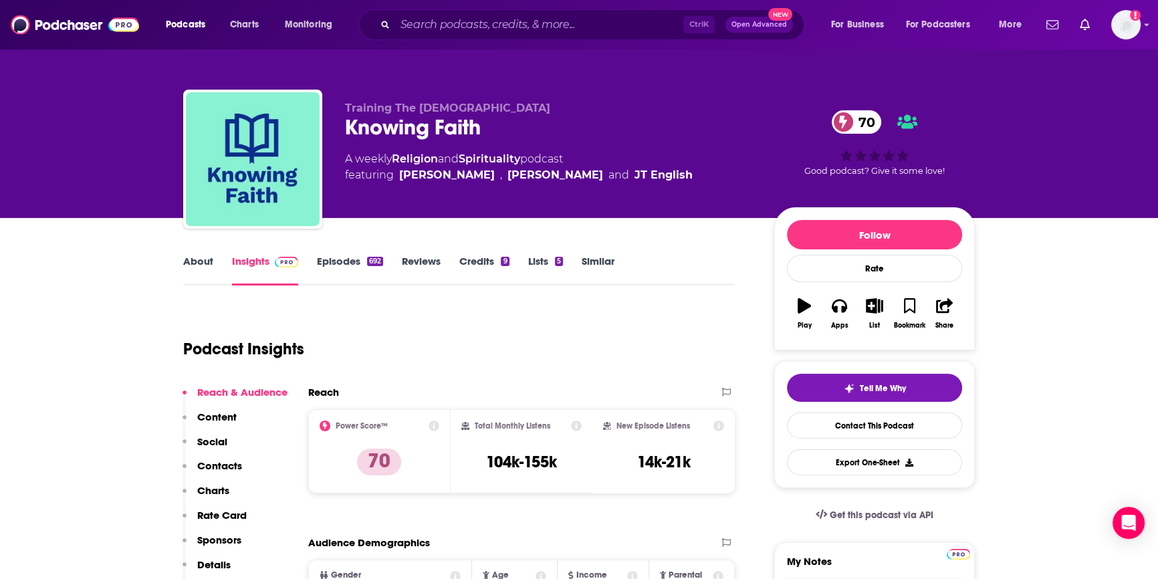
scroll to position [304, 0]
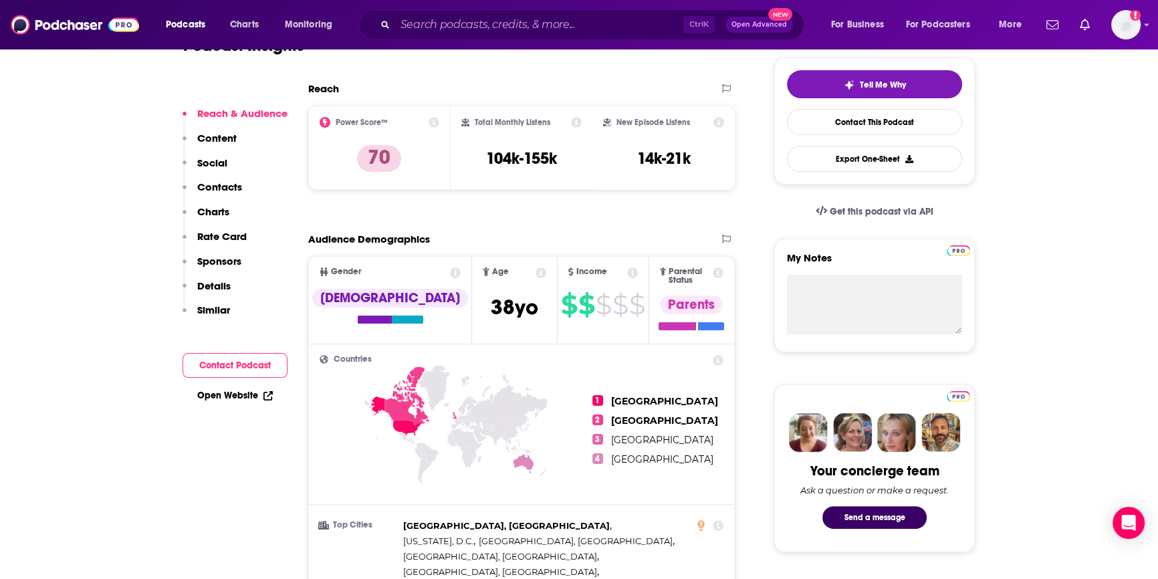
click at [236, 395] on link "Open Website" at bounding box center [235, 395] width 76 height 11
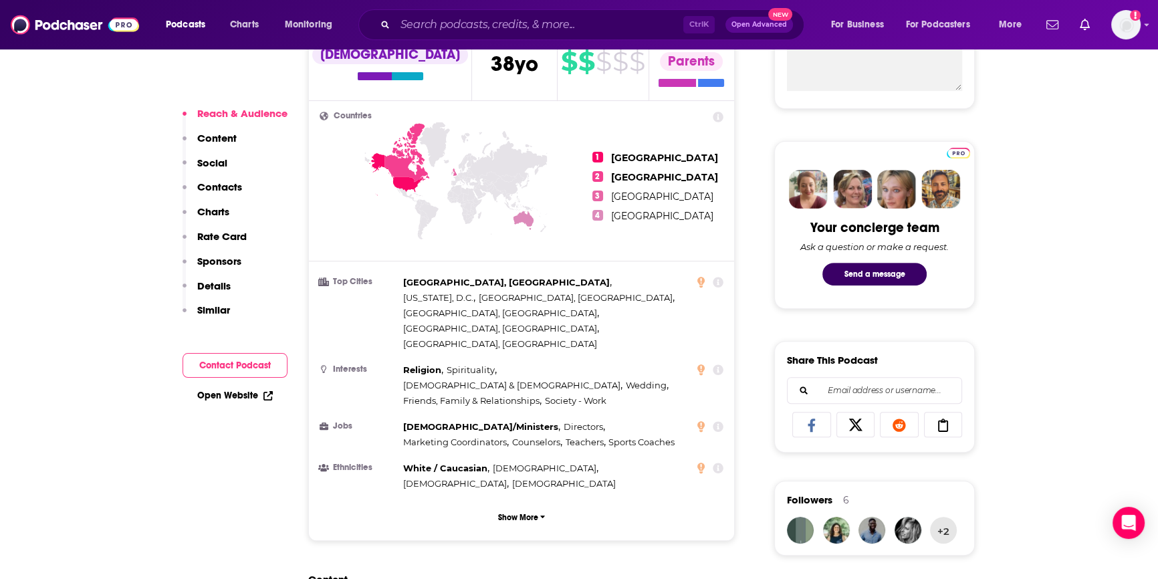
scroll to position [182, 0]
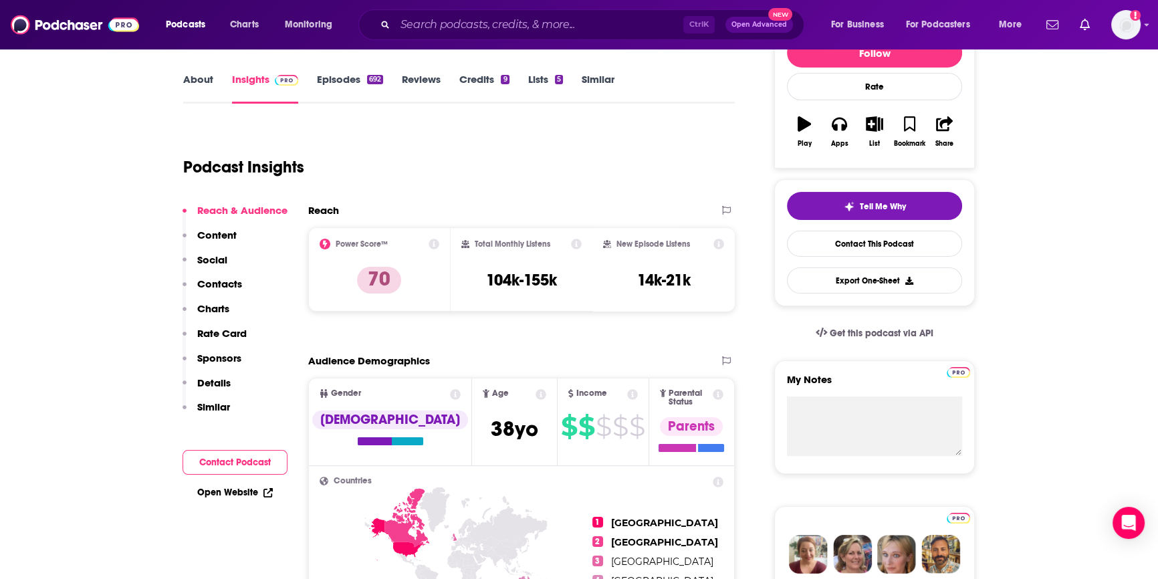
click at [236, 460] on button "Contact Podcast" at bounding box center [235, 462] width 105 height 25
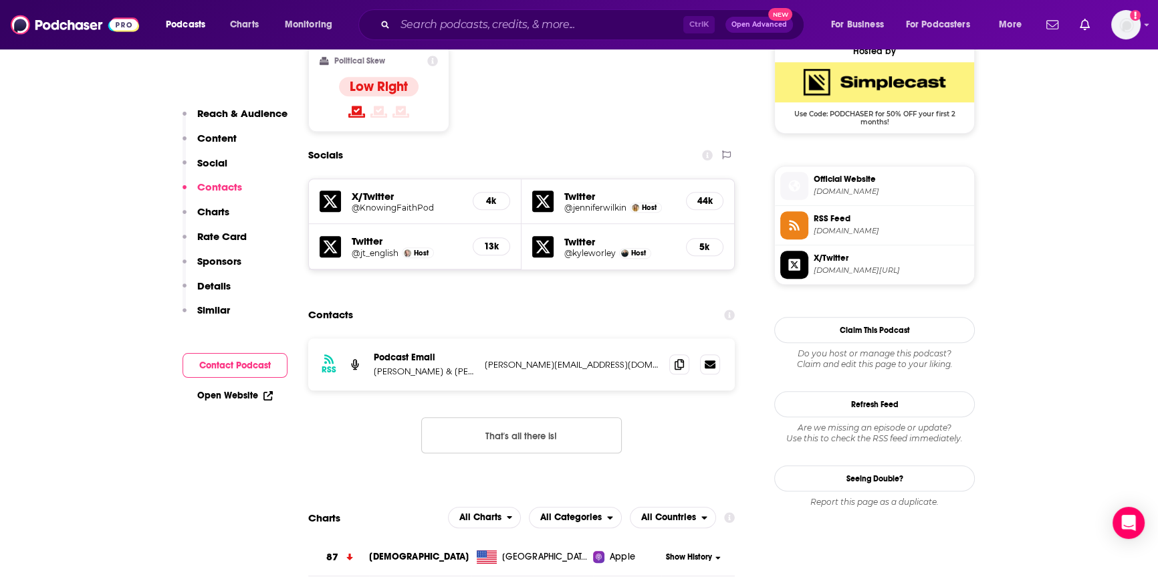
scroll to position [1134, 0]
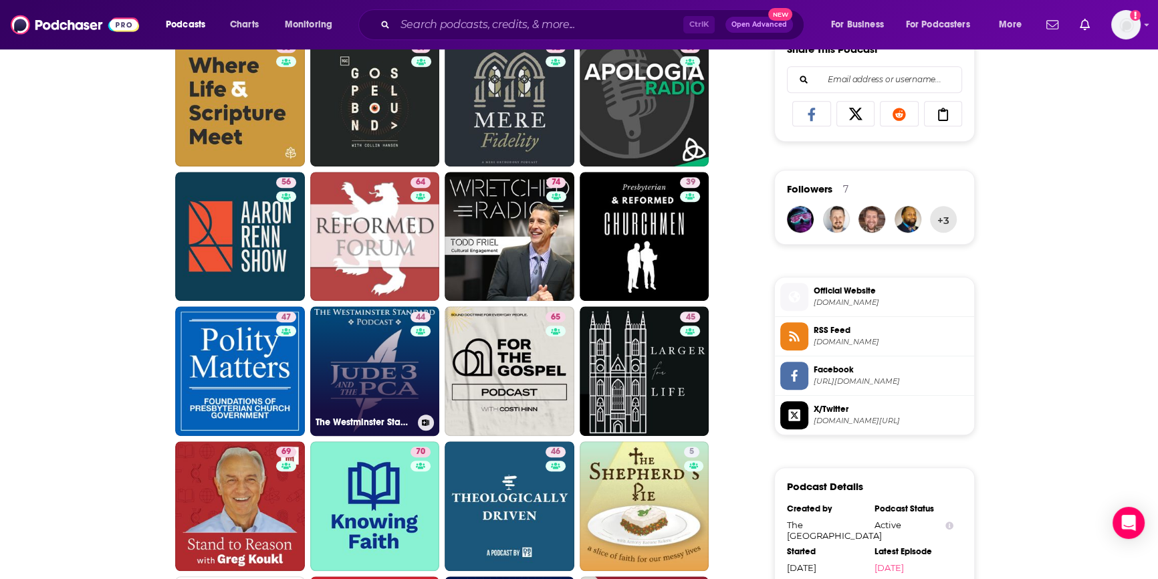
scroll to position [1223, 0]
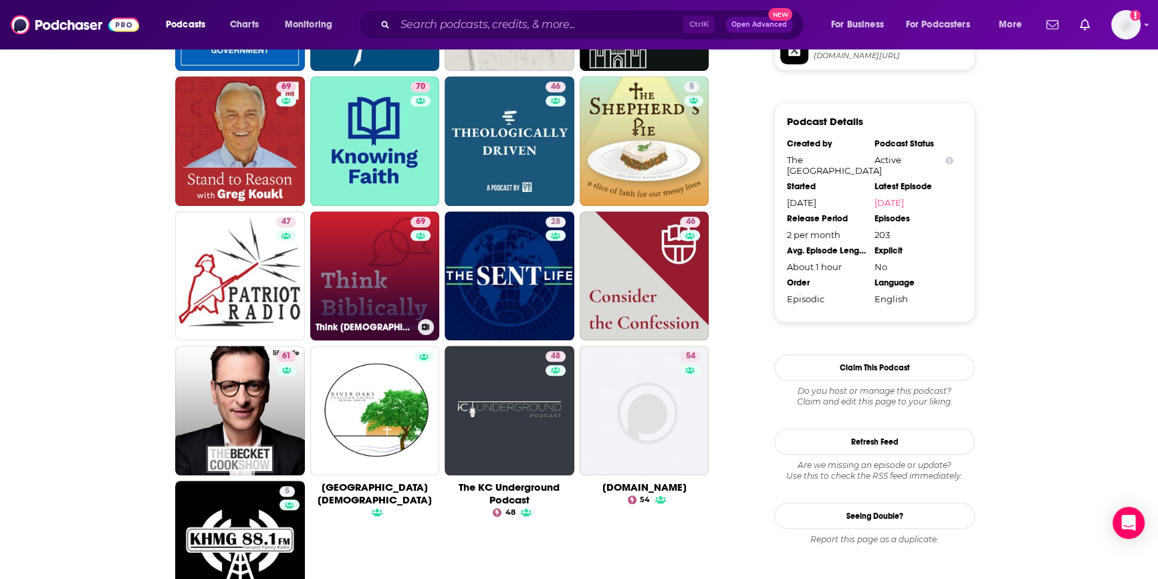
click at [347, 268] on link "69 Think [DEMOGRAPHIC_DATA]: Conversations on Faith & Culture" at bounding box center [375, 276] width 130 height 130
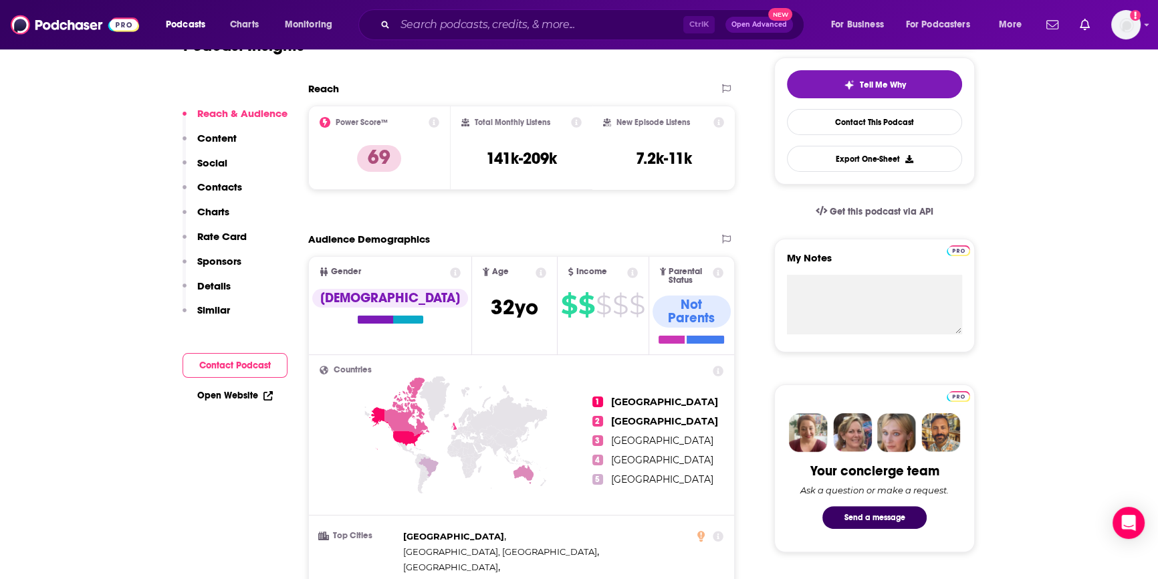
click at [247, 370] on button "Contact Podcast" at bounding box center [235, 365] width 105 height 25
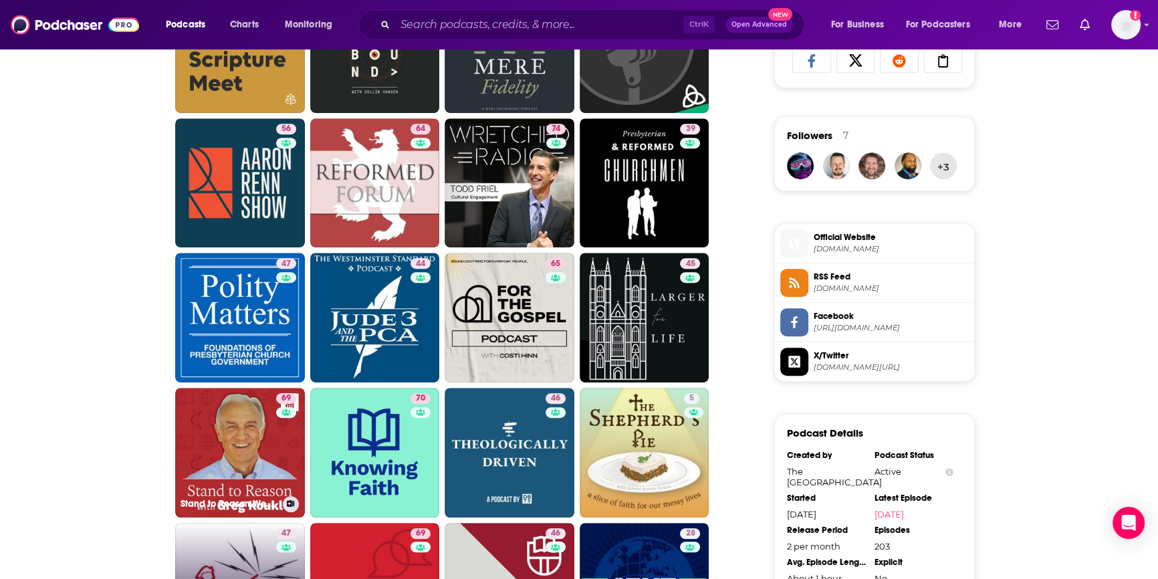
scroll to position [1223, 0]
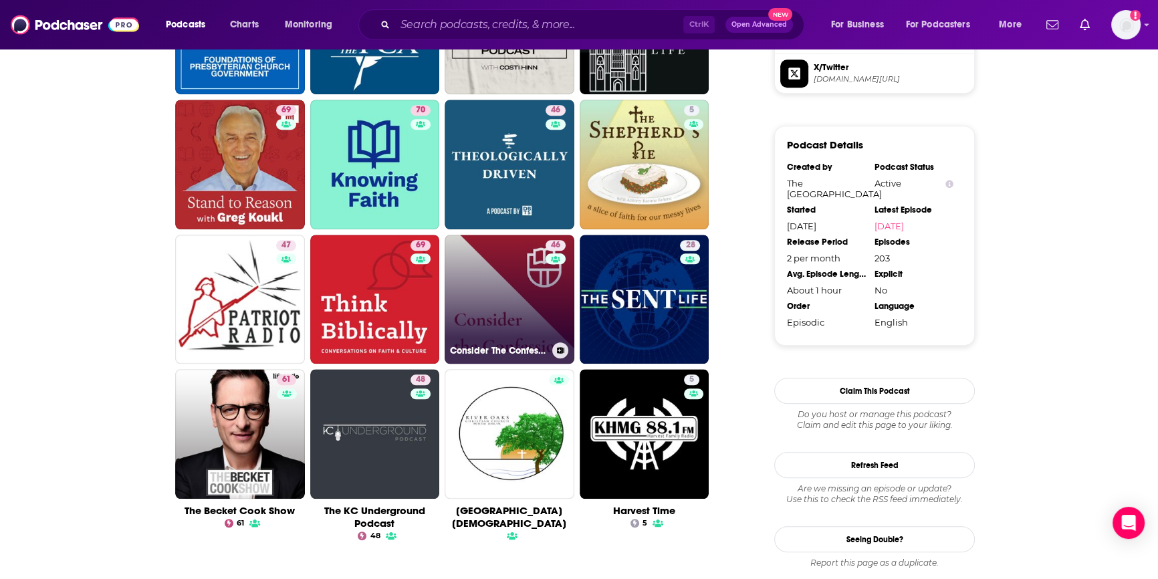
click at [529, 274] on link "46 Consider The Confession" at bounding box center [510, 300] width 130 height 130
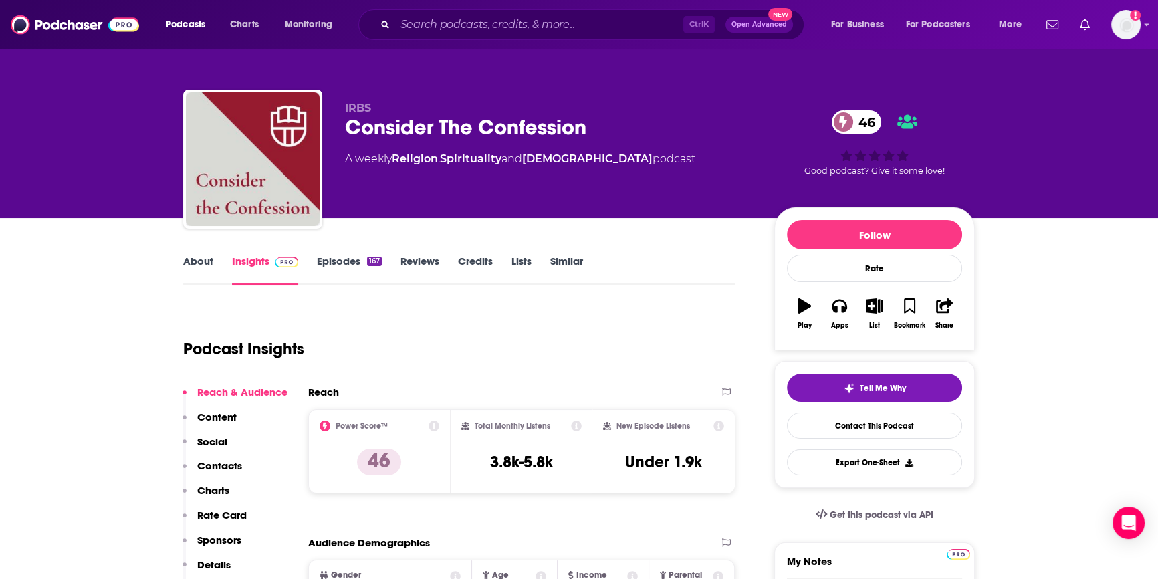
click at [337, 263] on link "Episodes 167" at bounding box center [349, 270] width 65 height 31
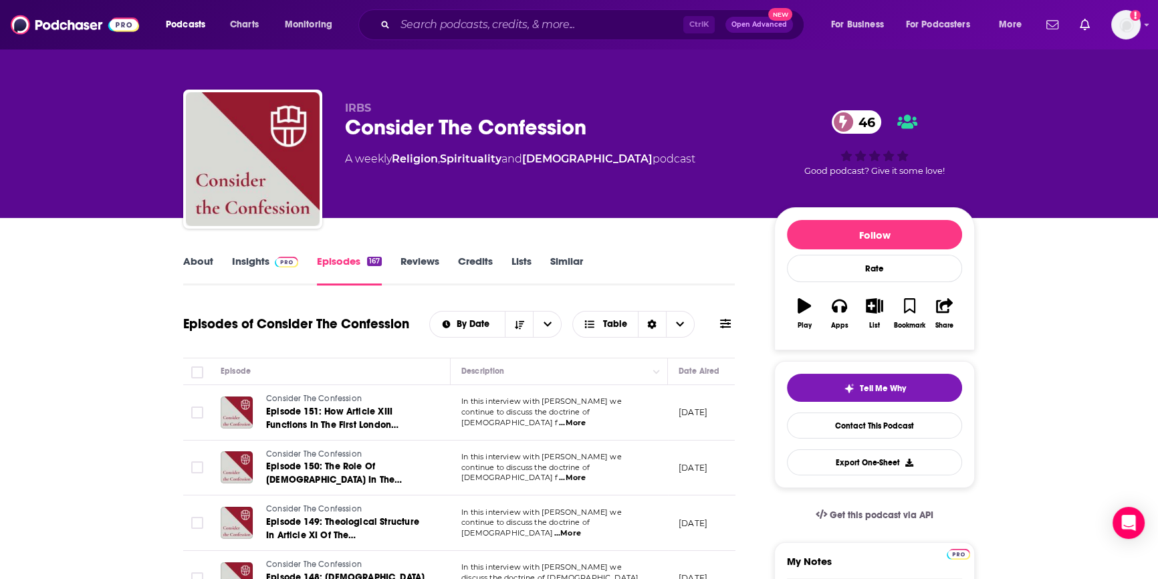
scroll to position [304, 0]
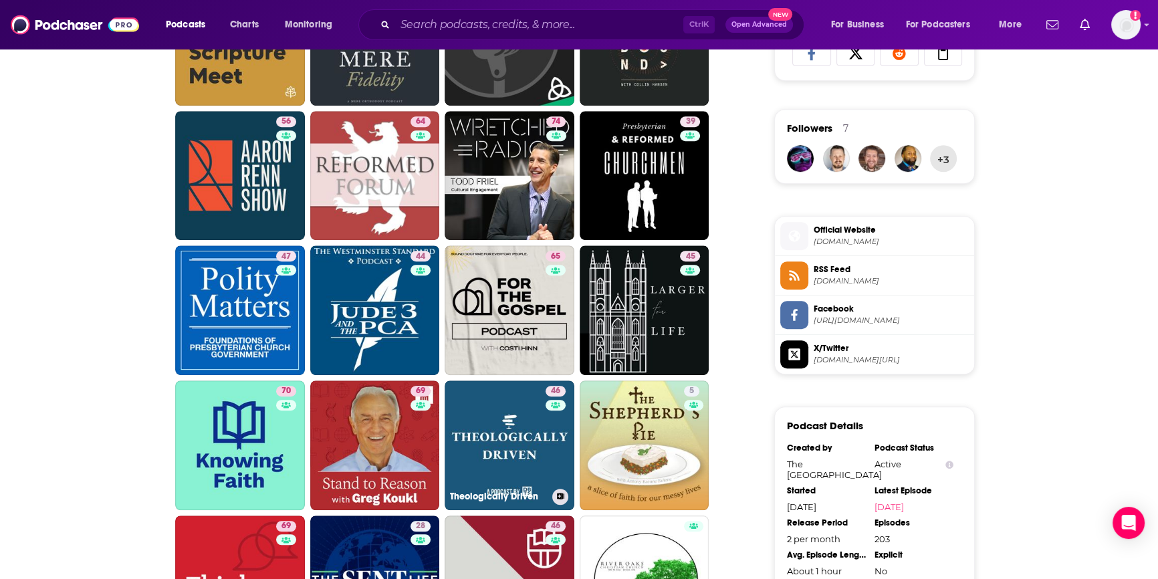
scroll to position [1223, 0]
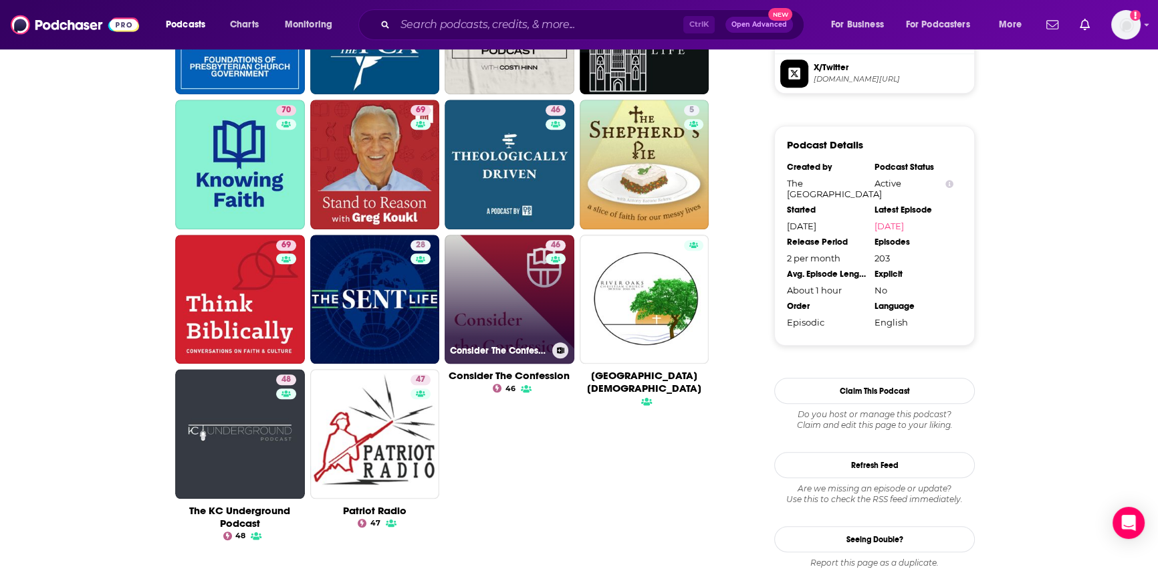
click at [495, 294] on link "46 Consider The Confession" at bounding box center [510, 300] width 130 height 130
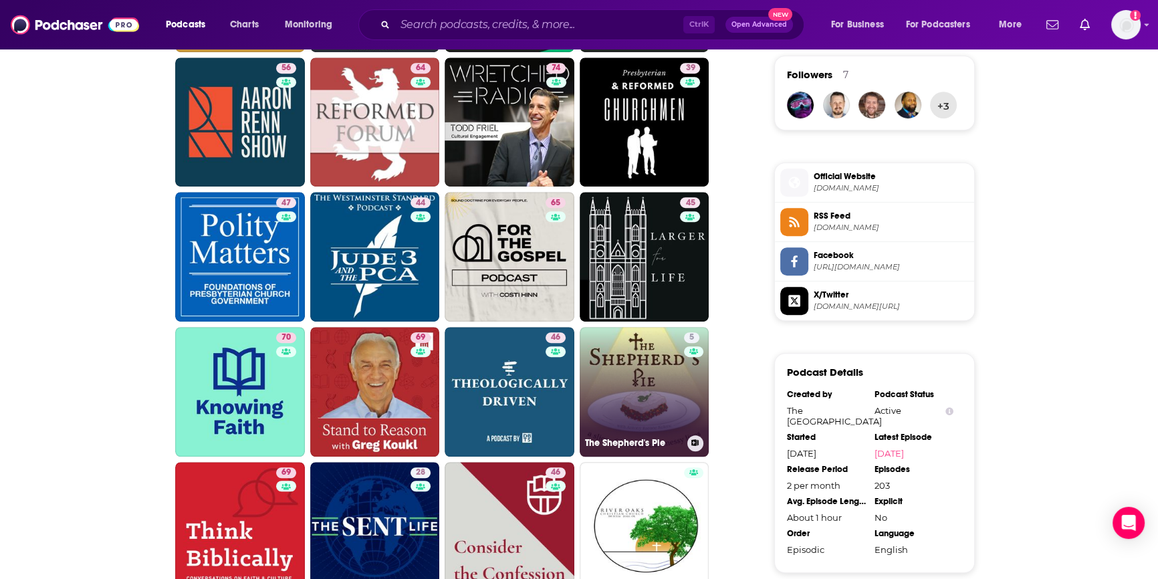
scroll to position [1223, 0]
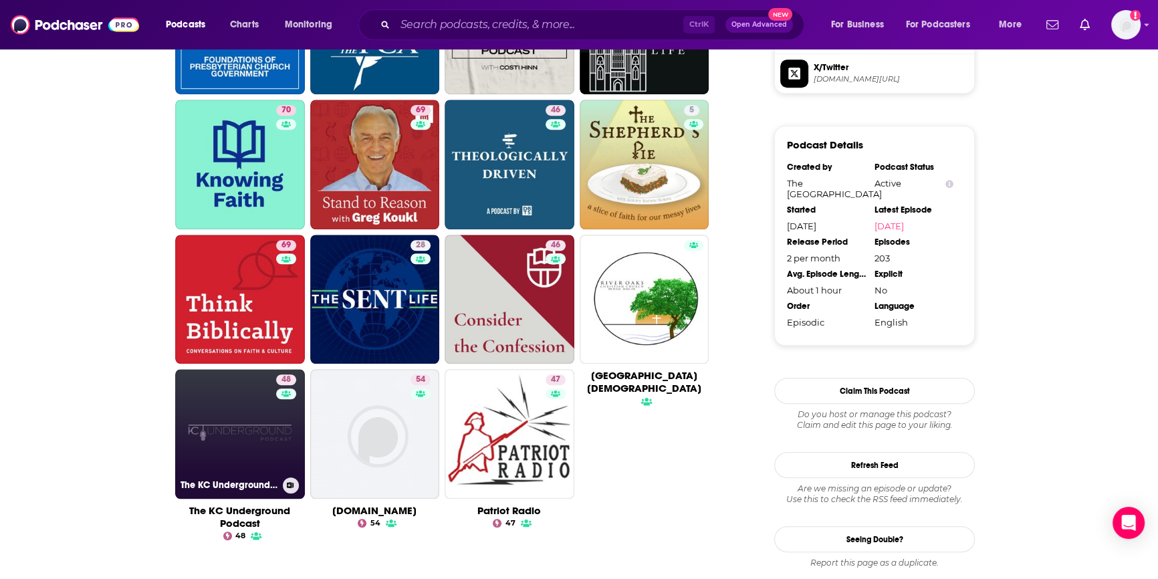
click at [262, 451] on link "48 The KC Underground Podcast" at bounding box center [240, 434] width 130 height 130
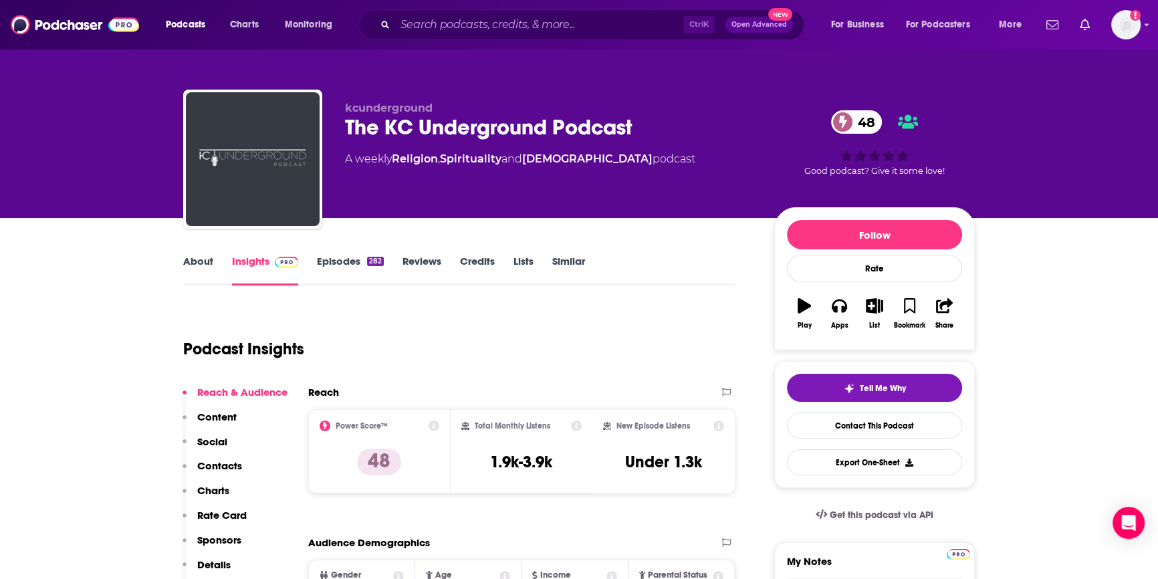
click at [337, 262] on link "Episodes 282" at bounding box center [350, 270] width 67 height 31
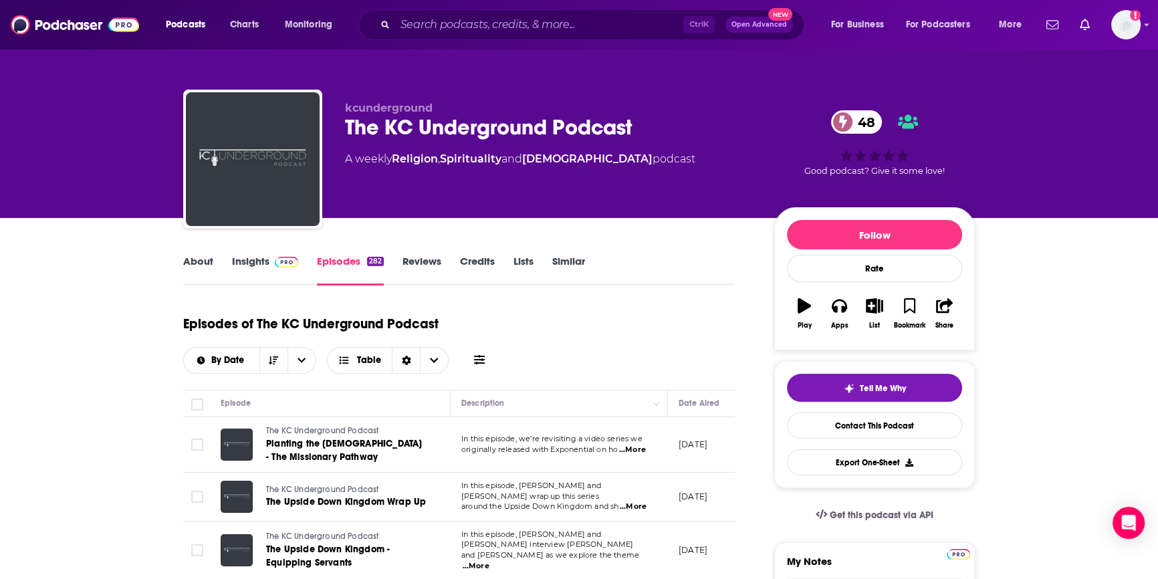
click at [241, 261] on link "Insights" at bounding box center [265, 270] width 66 height 31
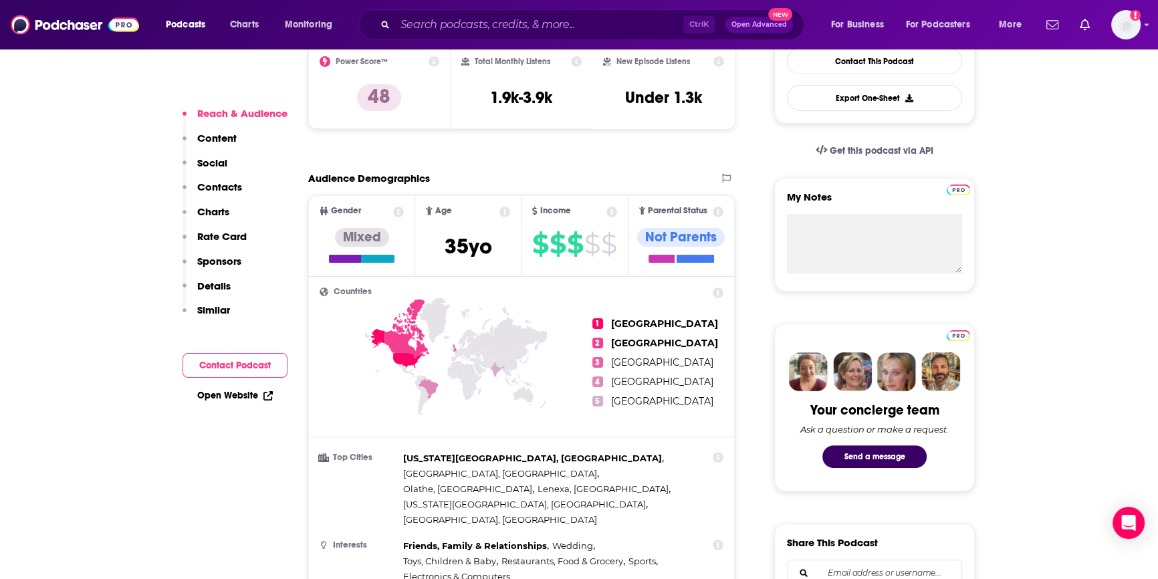
scroll to position [486, 0]
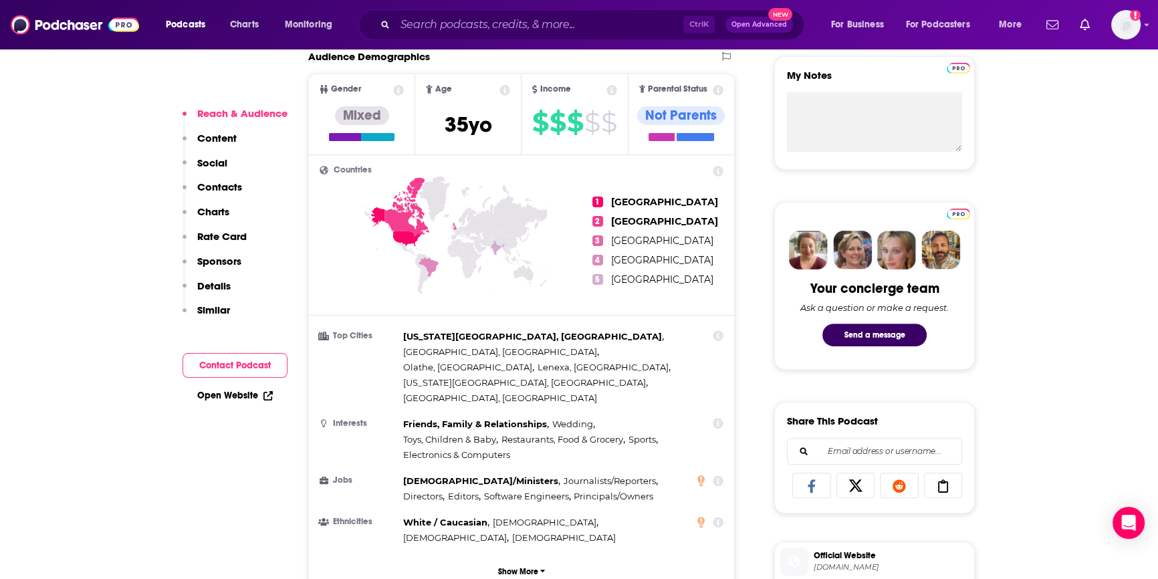
click at [224, 368] on button "Contact Podcast" at bounding box center [235, 365] width 105 height 25
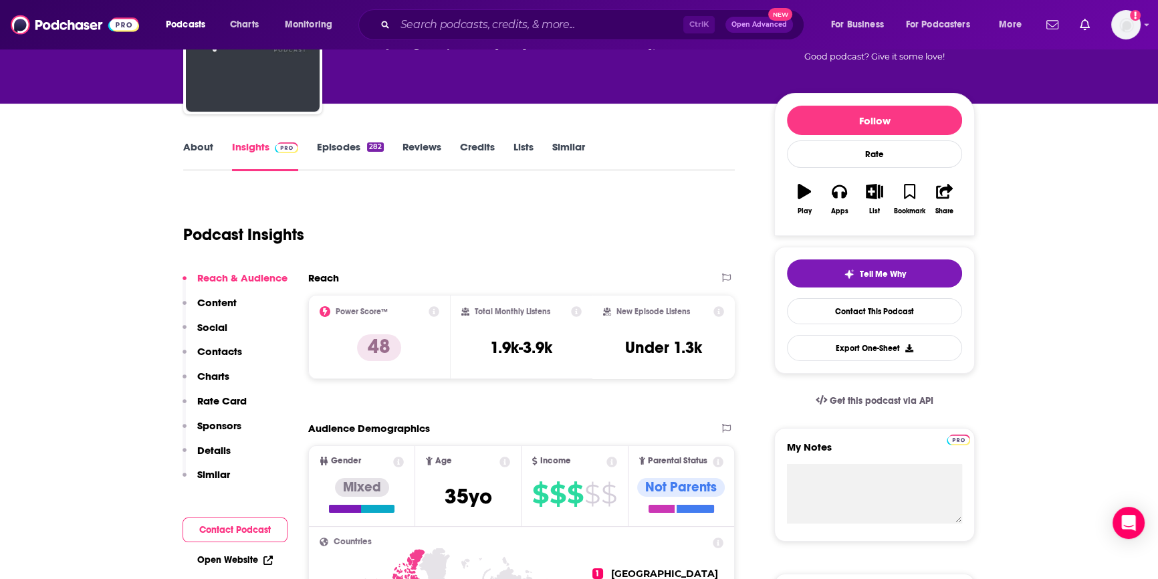
scroll to position [0, 0]
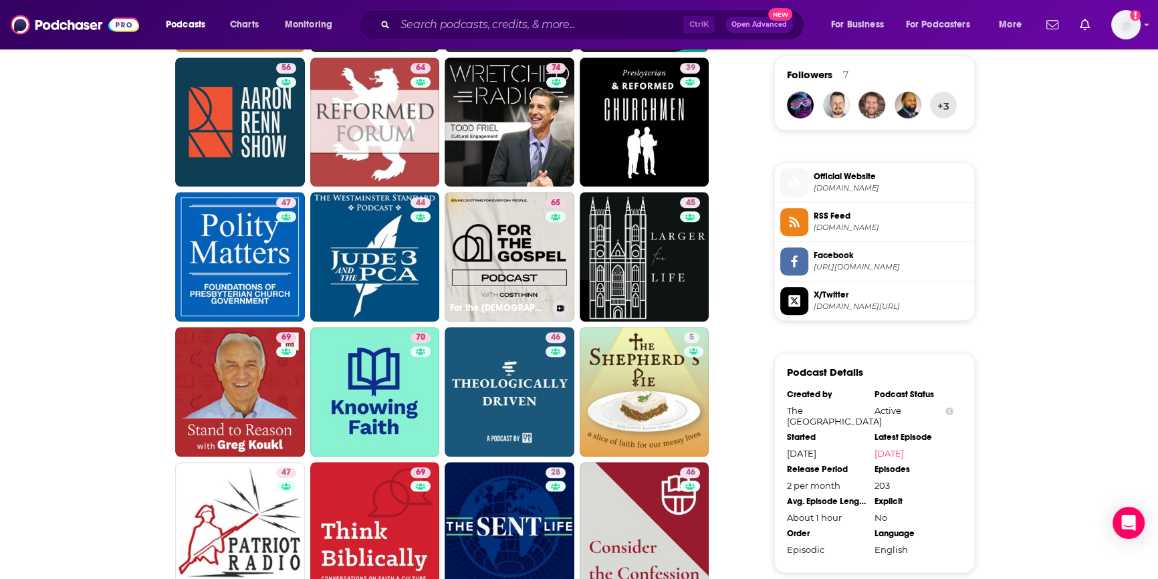
scroll to position [1243, 0]
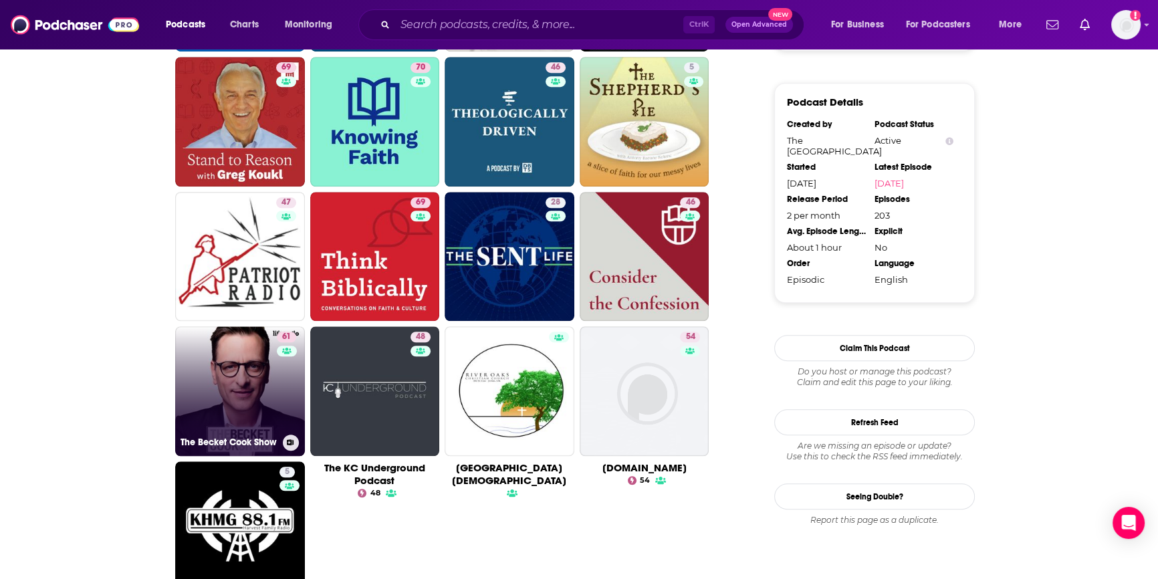
click at [215, 421] on link "61 The Becket Cook Show" at bounding box center [240, 391] width 130 height 130
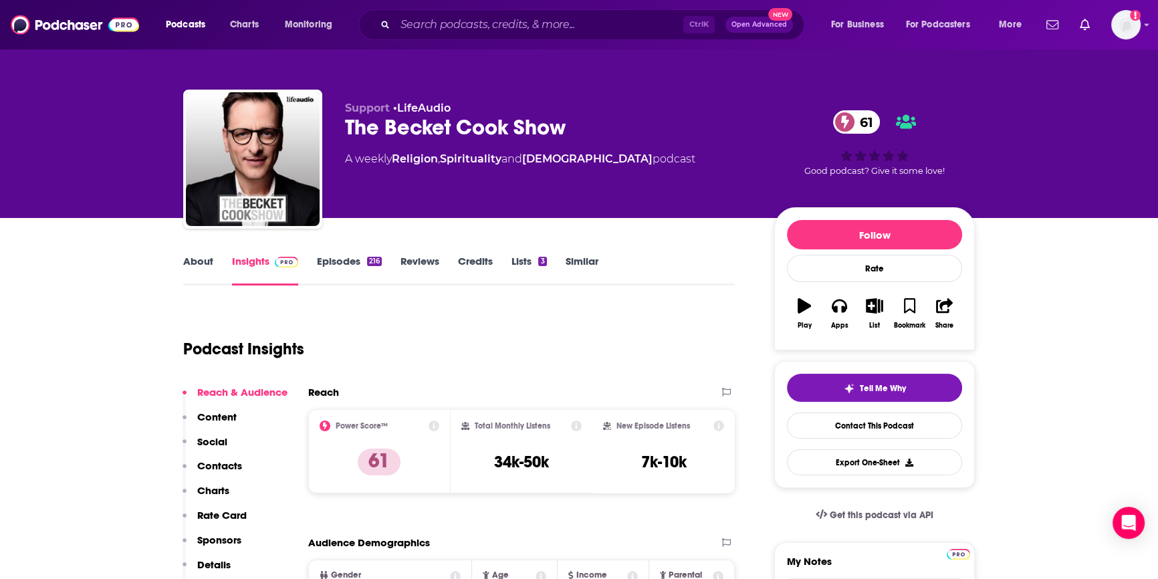
click at [339, 263] on link "Episodes 216" at bounding box center [349, 270] width 65 height 31
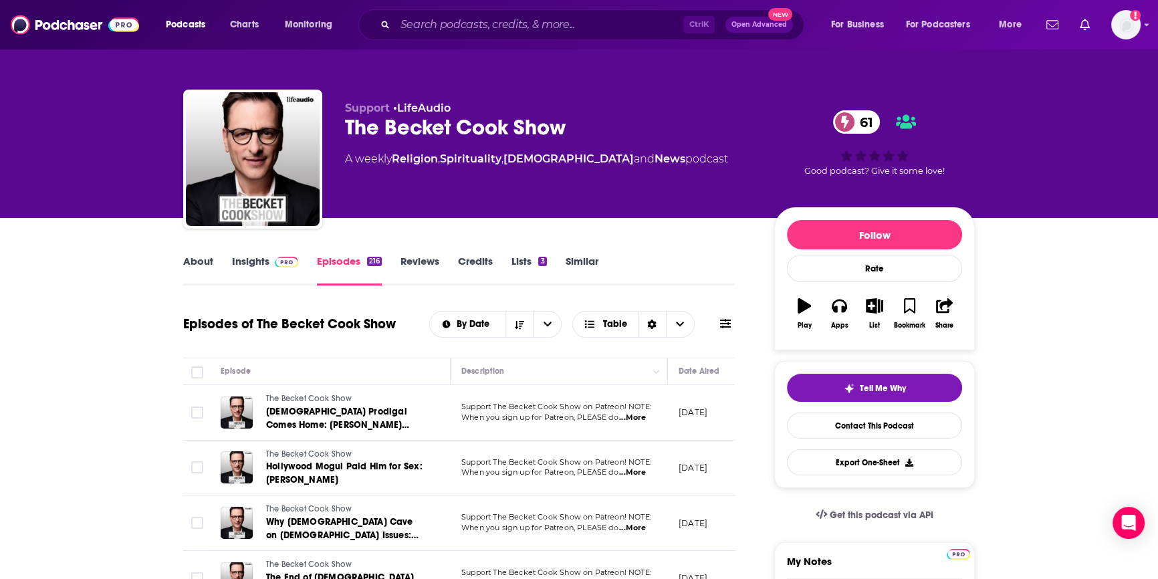
click at [253, 264] on link "Insights" at bounding box center [265, 270] width 66 height 31
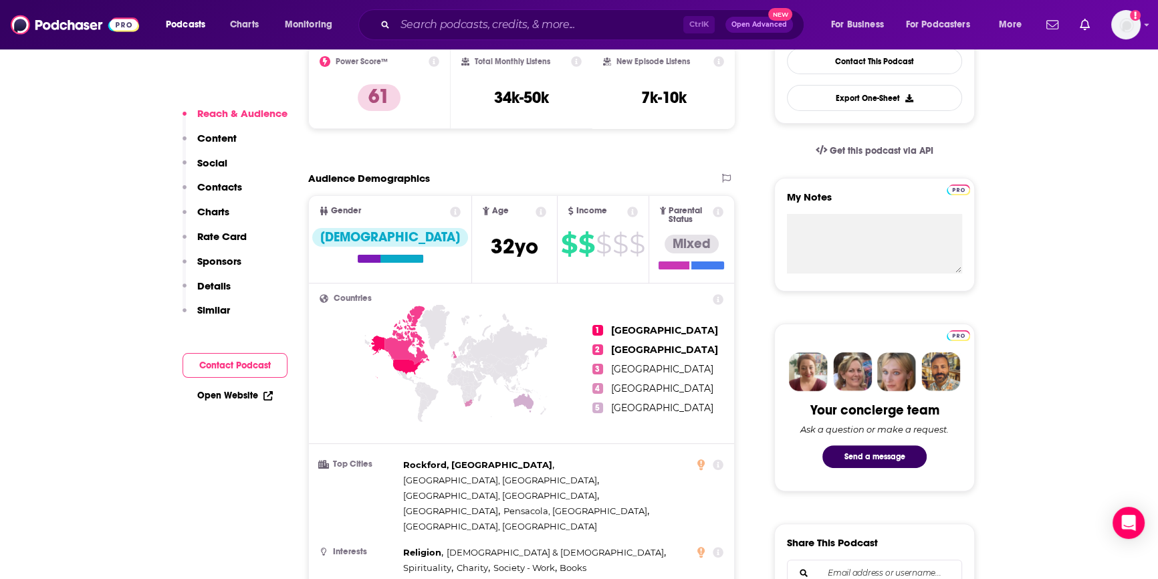
scroll to position [121, 0]
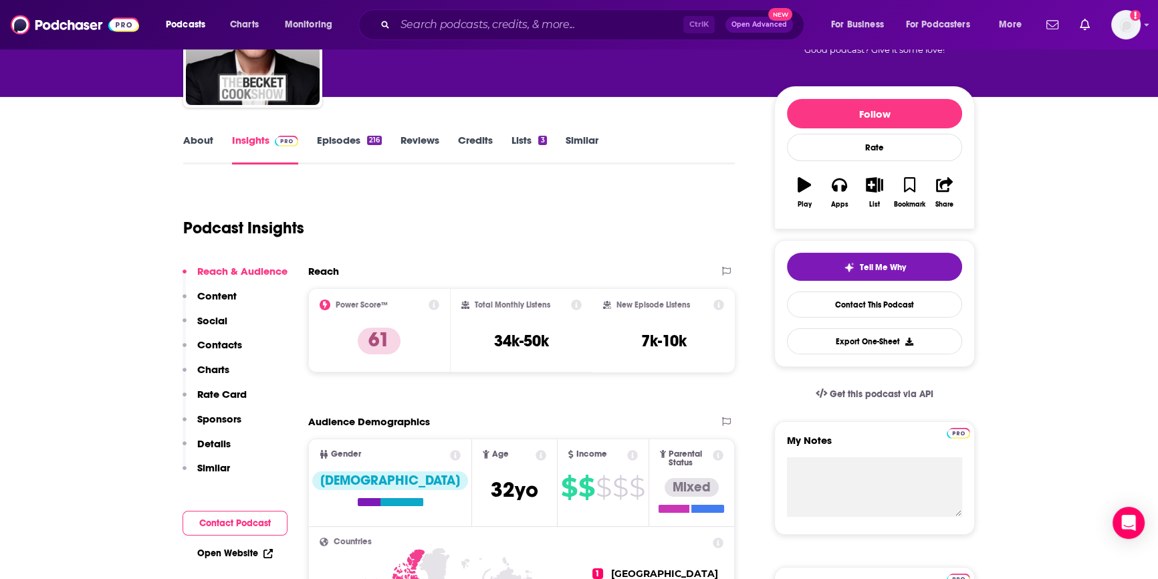
click at [234, 522] on button "Contact Podcast" at bounding box center [235, 523] width 105 height 25
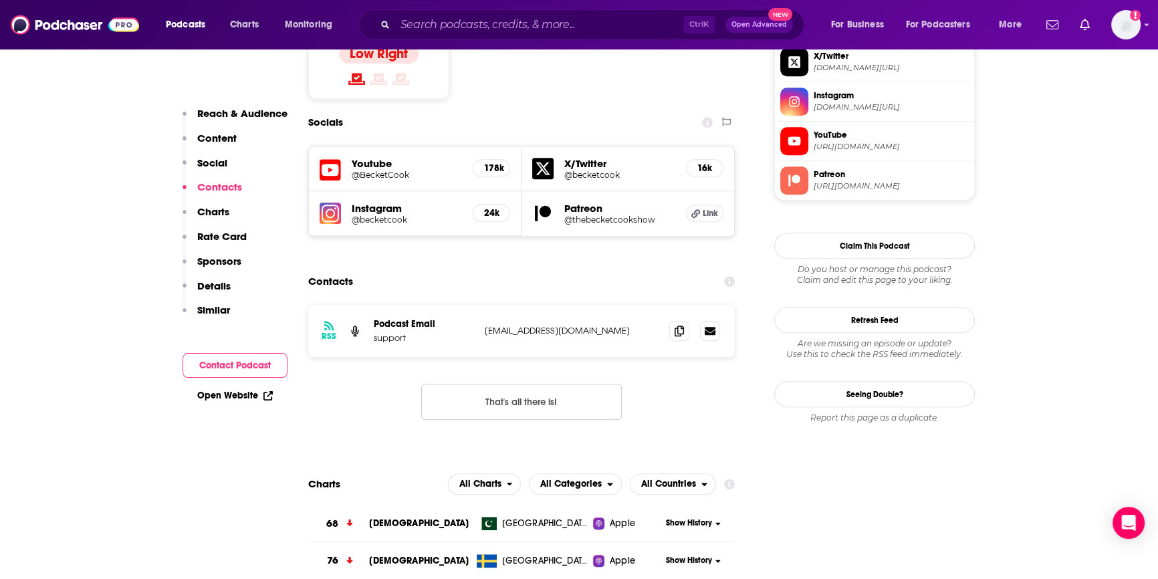
scroll to position [646, 0]
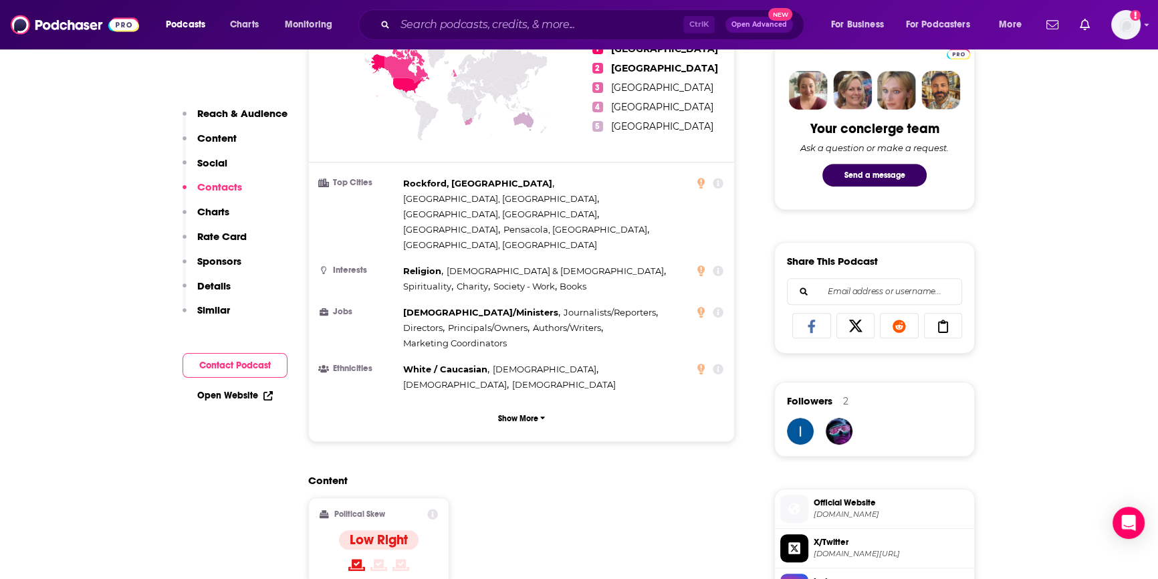
click at [209, 395] on link "Open Website" at bounding box center [235, 395] width 76 height 11
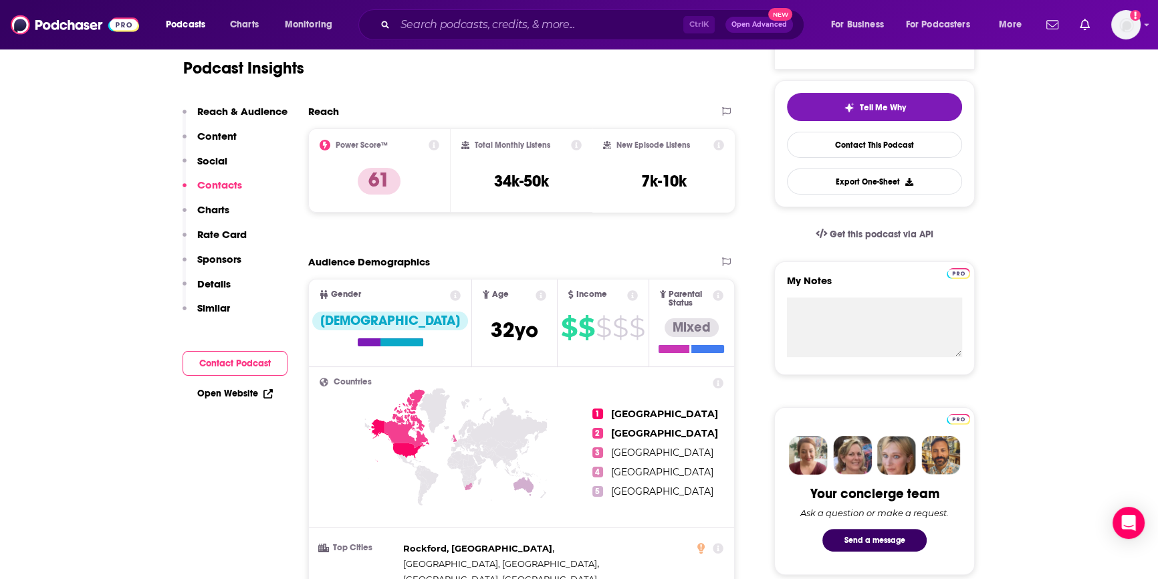
scroll to position [0, 0]
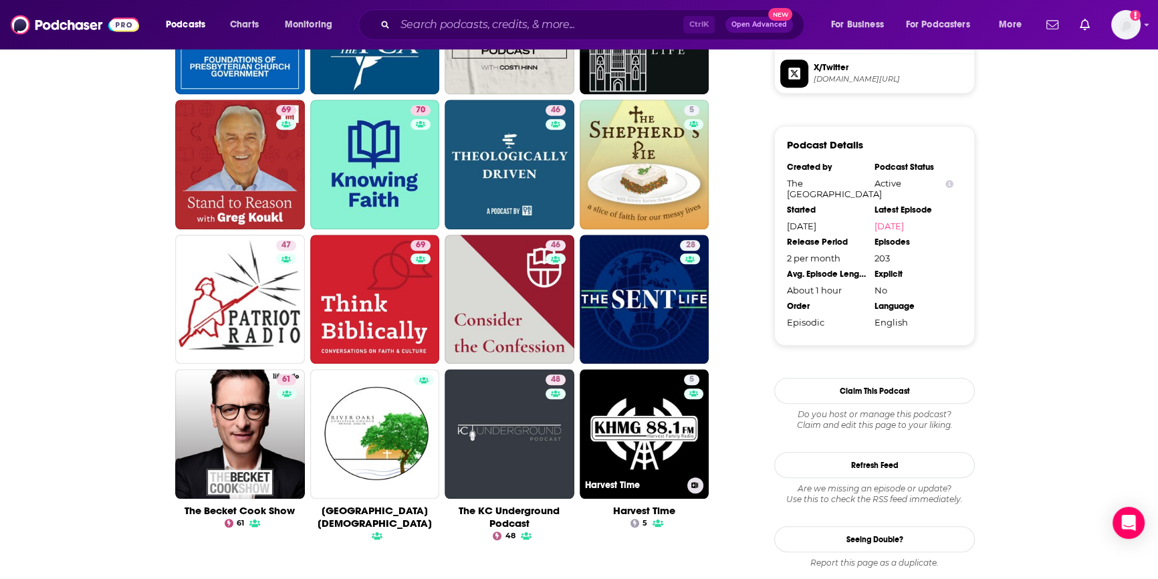
scroll to position [797, 0]
